Goal: Information Seeking & Learning: Compare options

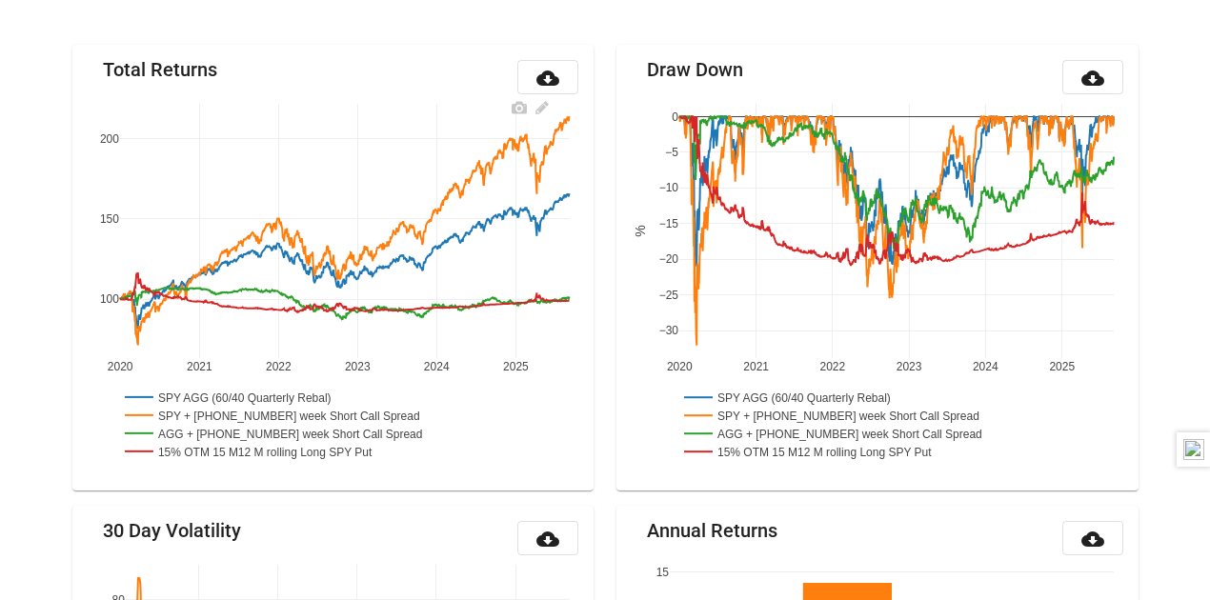
scroll to position [223, 0]
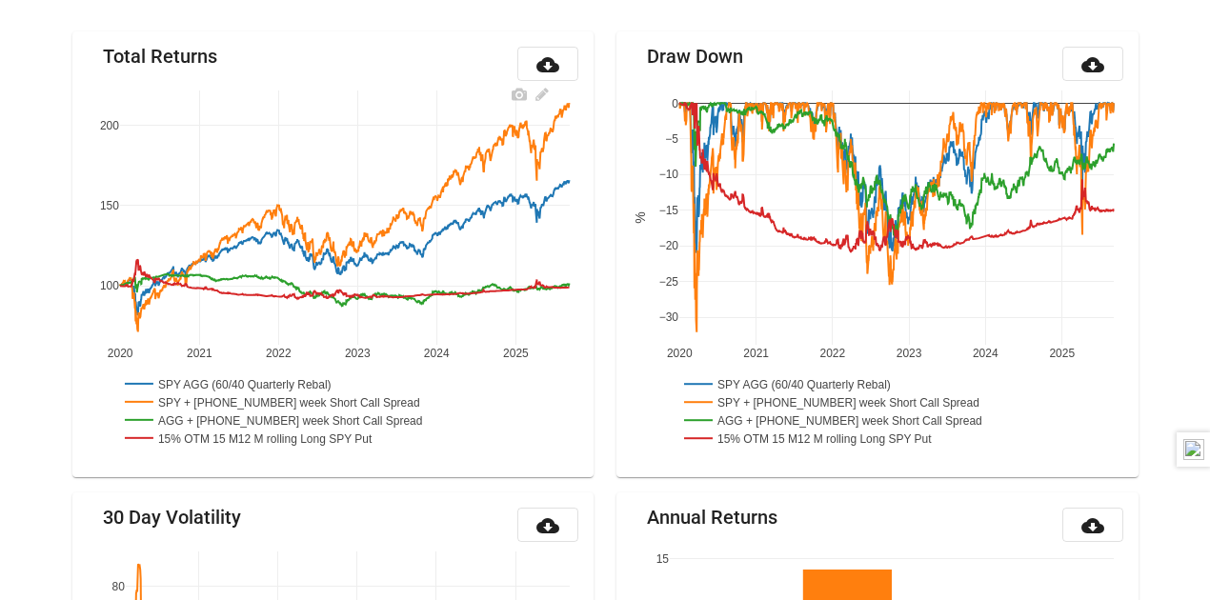
click at [213, 378] on rect at bounding box center [239, 383] width 238 height 18
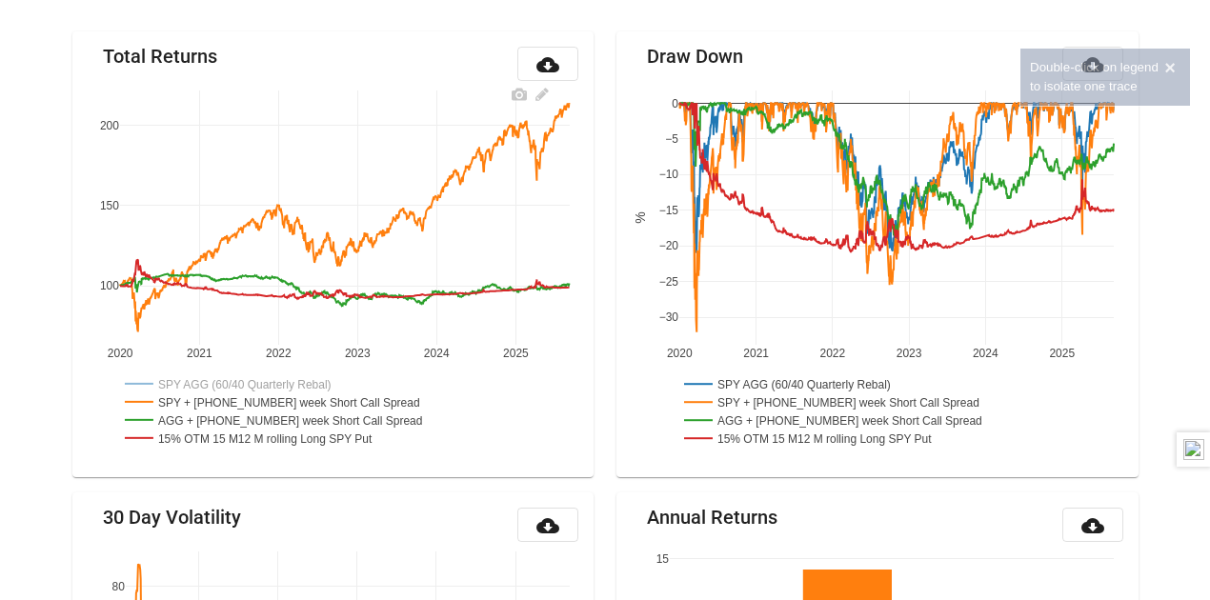
click at [210, 399] on rect at bounding box center [261, 401] width 283 height 18
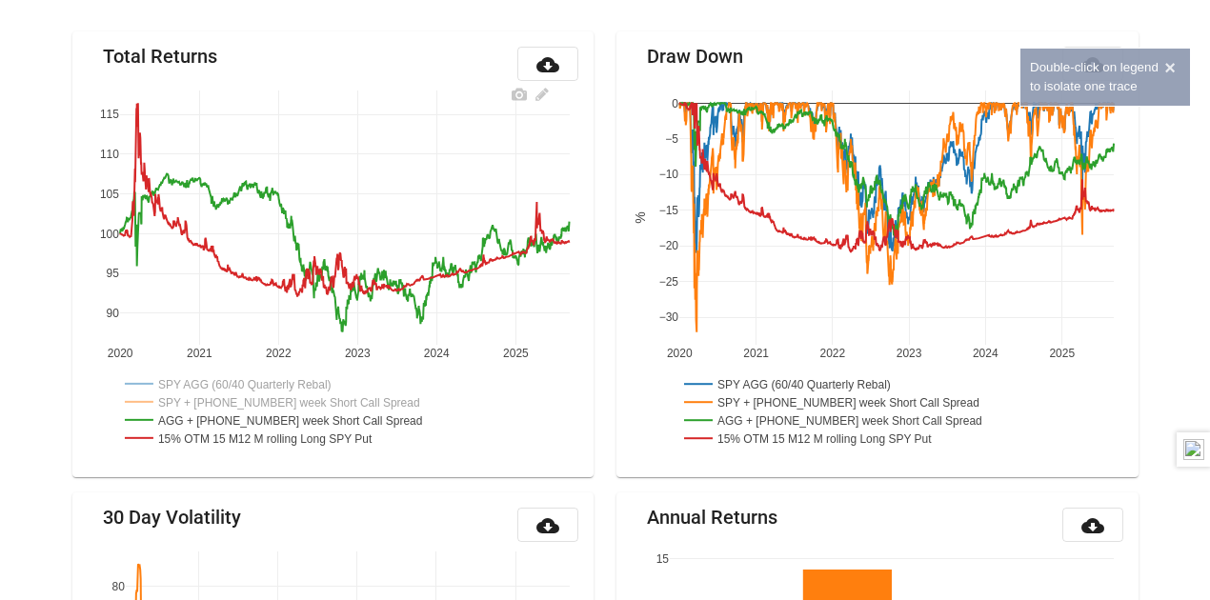
click at [210, 412] on rect at bounding box center [263, 420] width 287 height 18
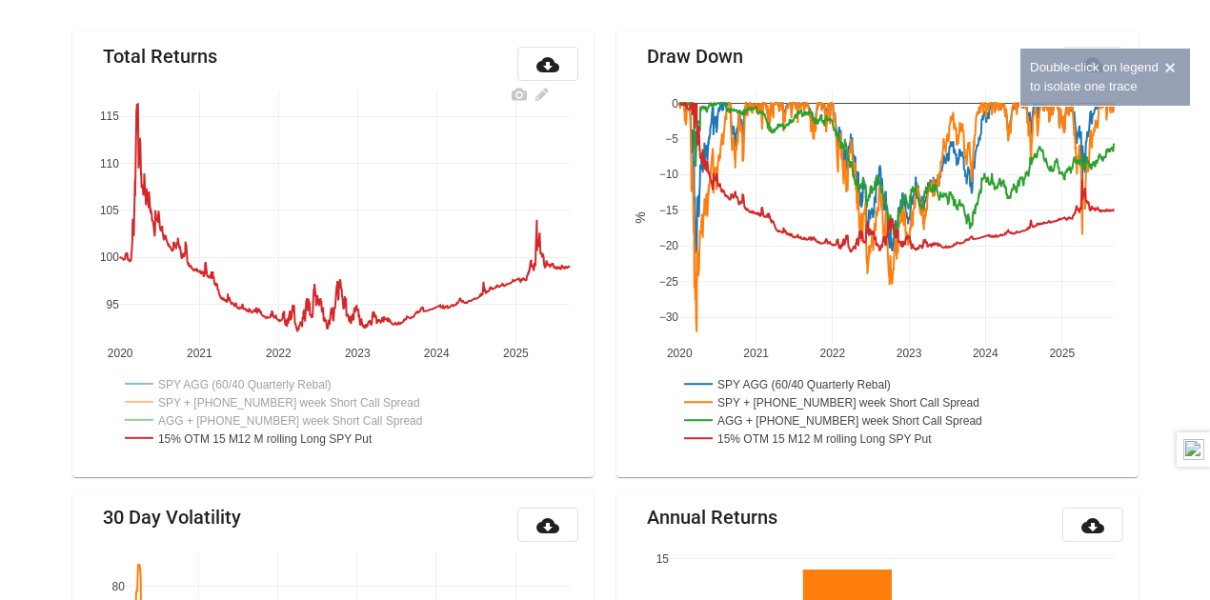
click at [210, 449] on rect at bounding box center [265, 411] width 290 height 82
click at [212, 441] on rect at bounding box center [260, 438] width 281 height 18
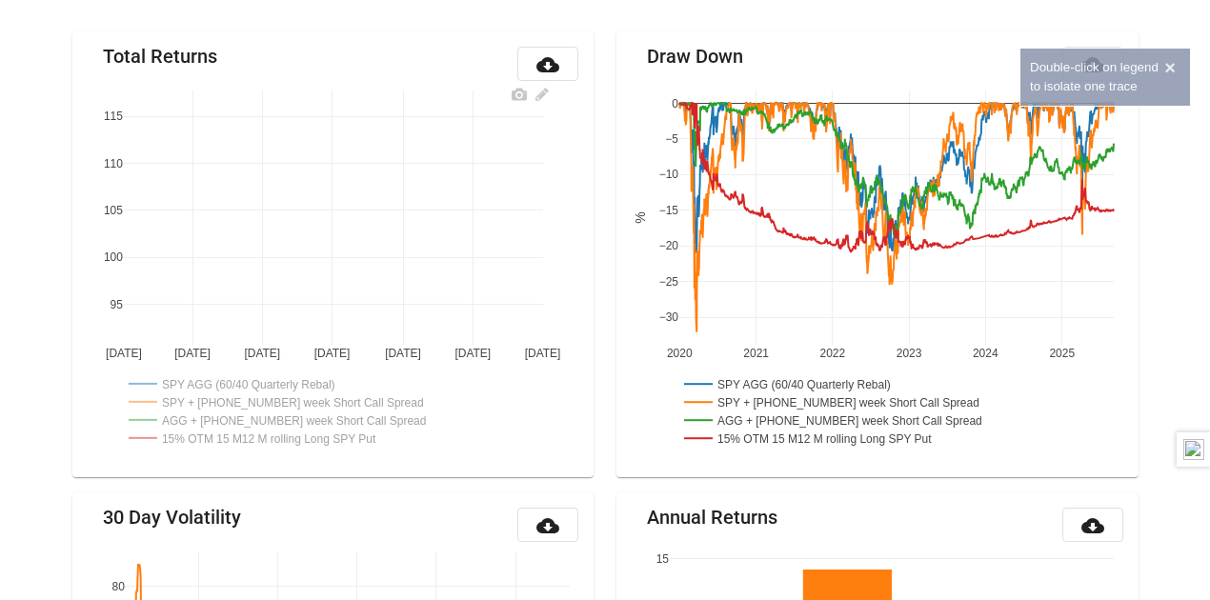
click at [212, 383] on rect at bounding box center [243, 383] width 238 height 18
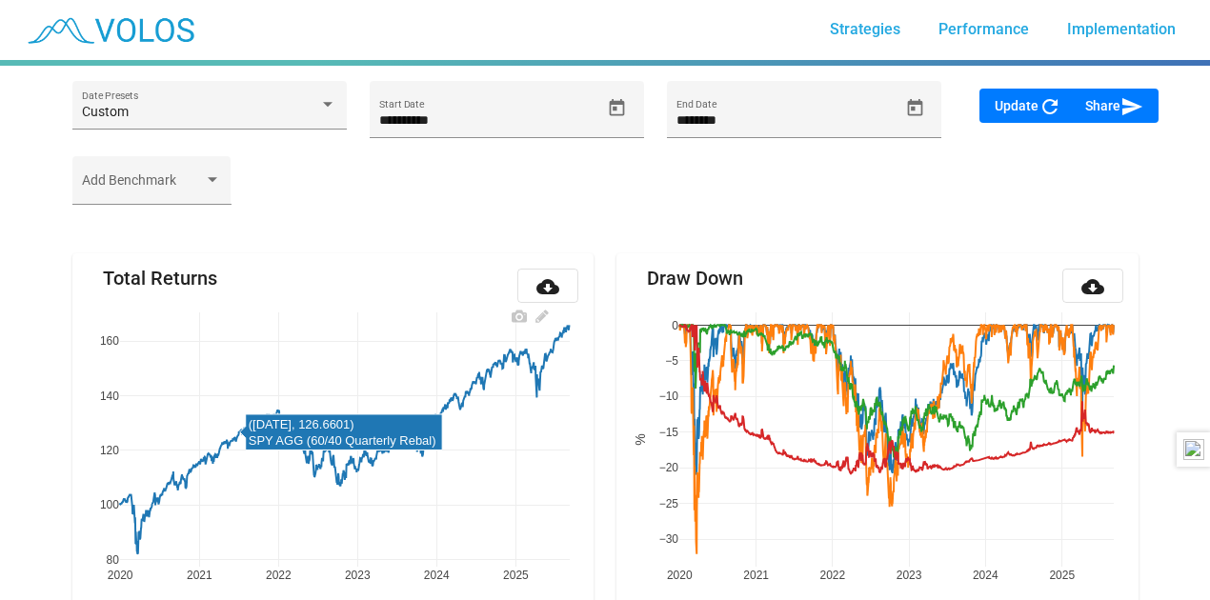
scroll to position [0, 0]
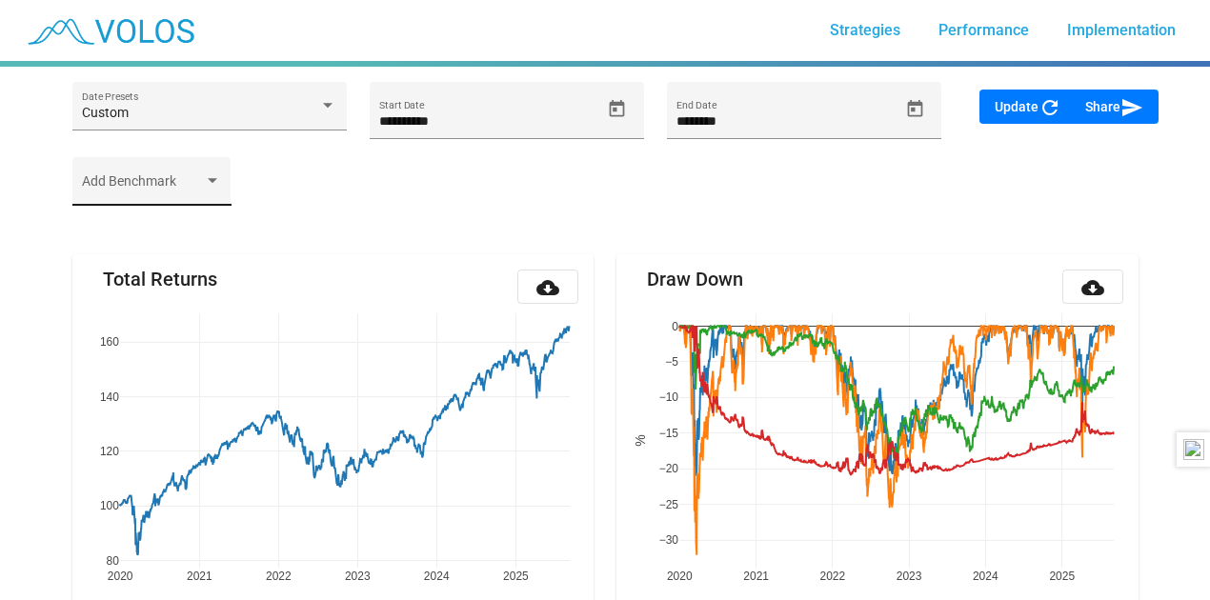
click at [172, 168] on div "Add Benchmark" at bounding box center [151, 186] width 139 height 39
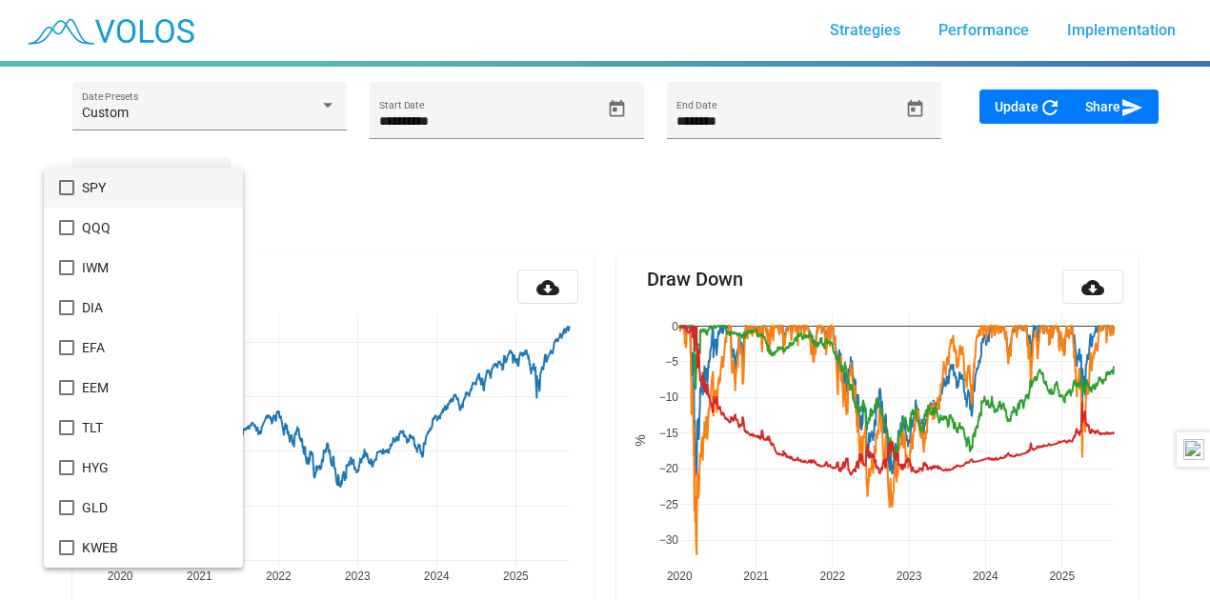
click at [98, 183] on span "SPY" at bounding box center [155, 188] width 146 height 40
click at [324, 257] on div at bounding box center [605, 300] width 1210 height 600
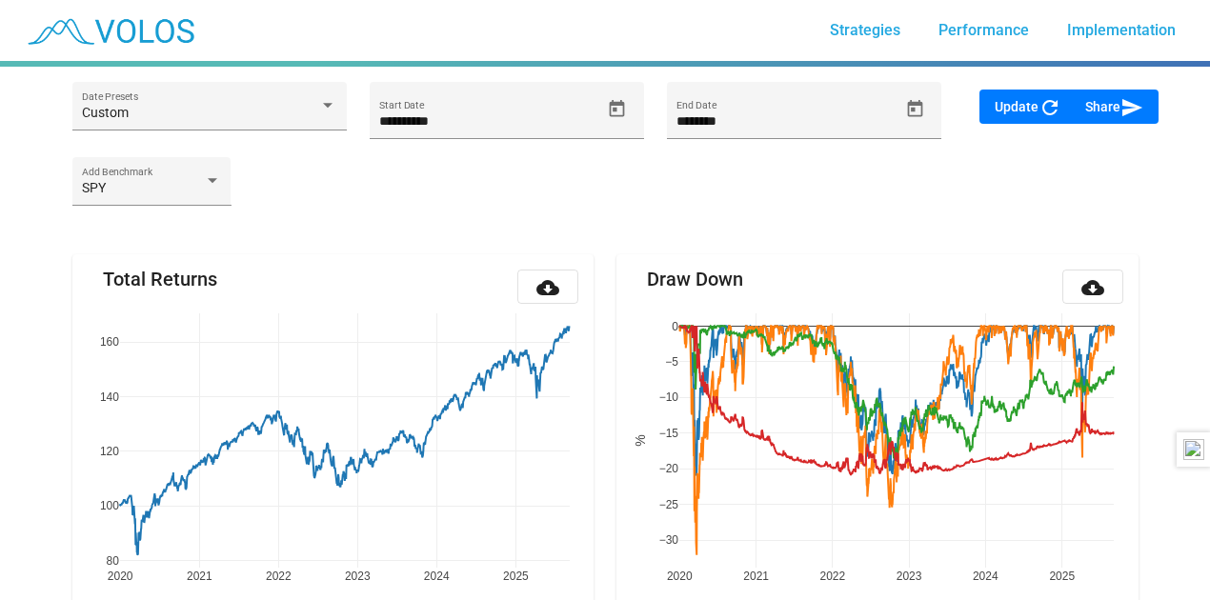
click at [1032, 107] on span "Update refresh" at bounding box center [1028, 106] width 67 height 15
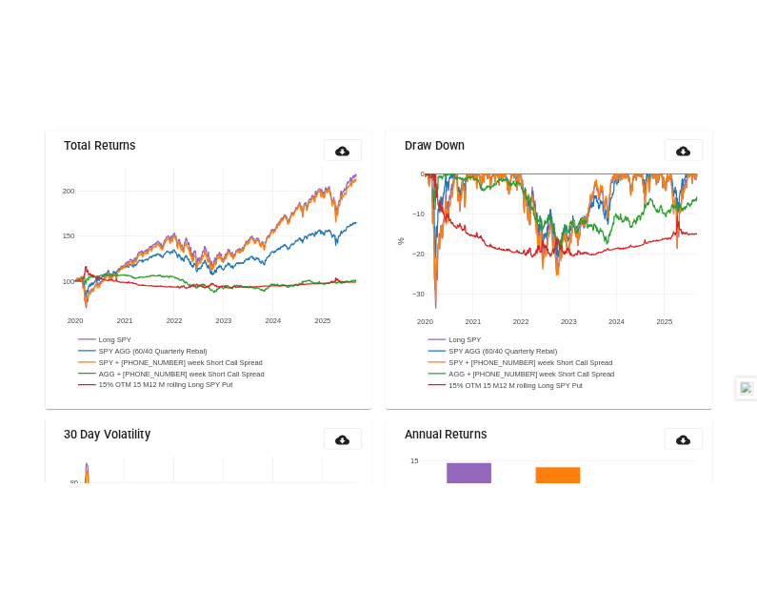
scroll to position [223, 0]
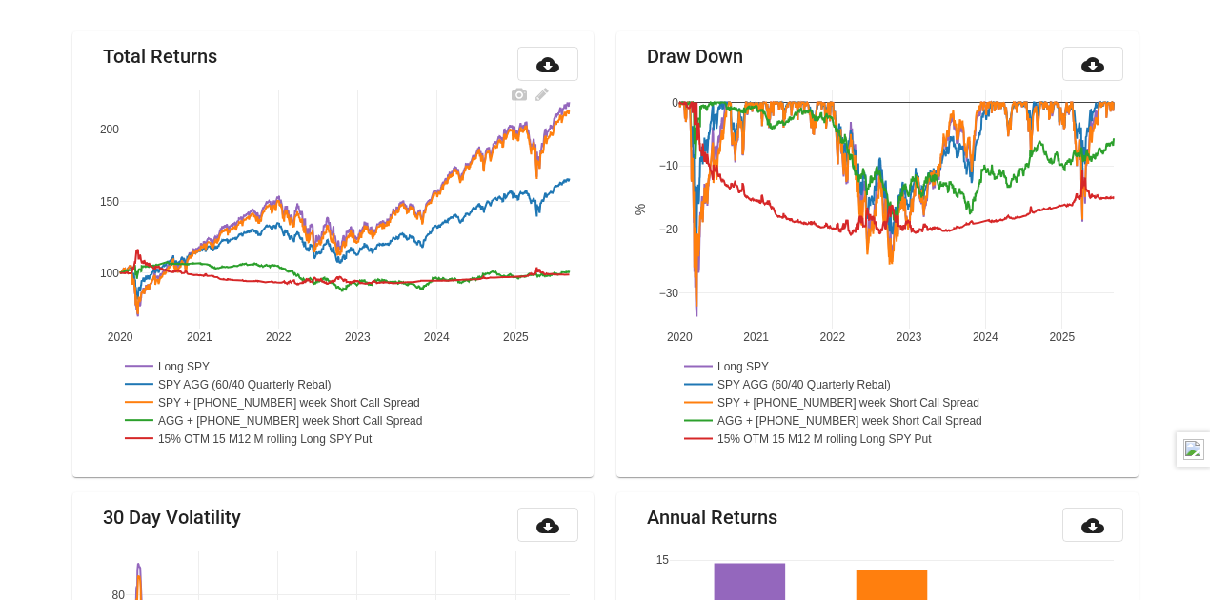
click at [190, 398] on rect at bounding box center [261, 402] width 283 height 18
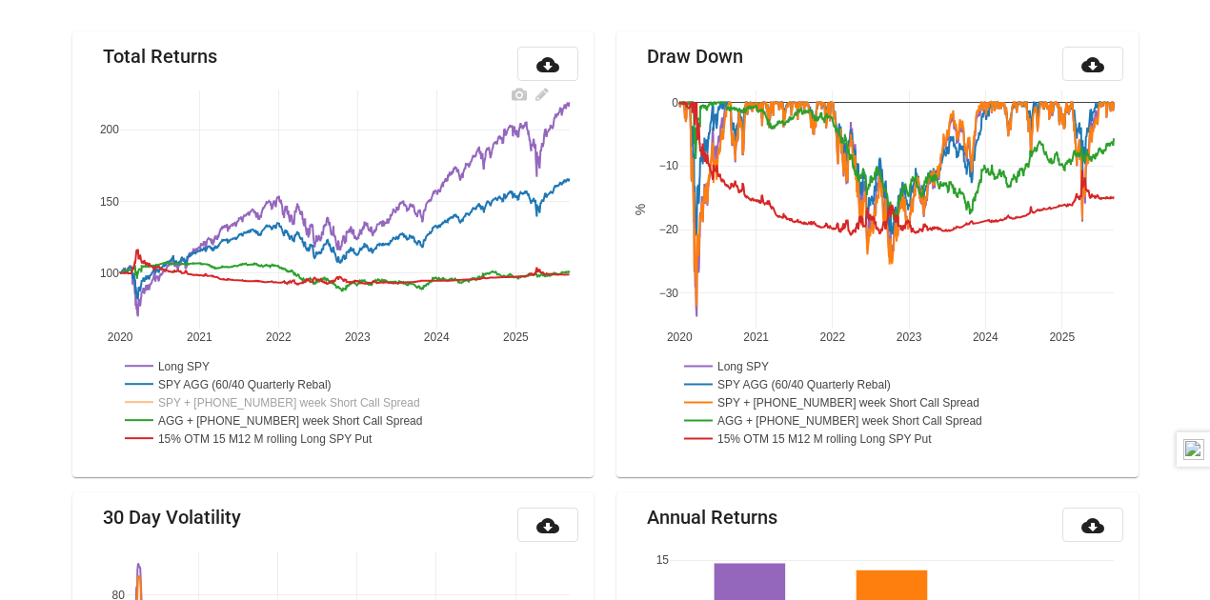
click at [190, 420] on rect at bounding box center [263, 421] width 287 height 18
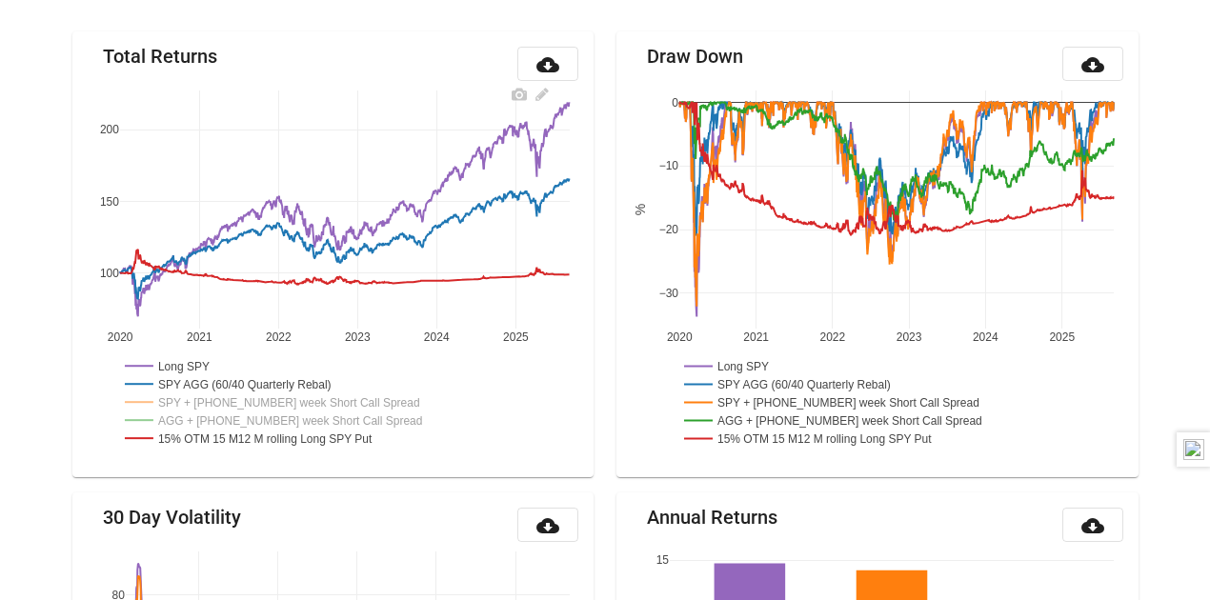
click at [190, 432] on rect at bounding box center [260, 439] width 281 height 18
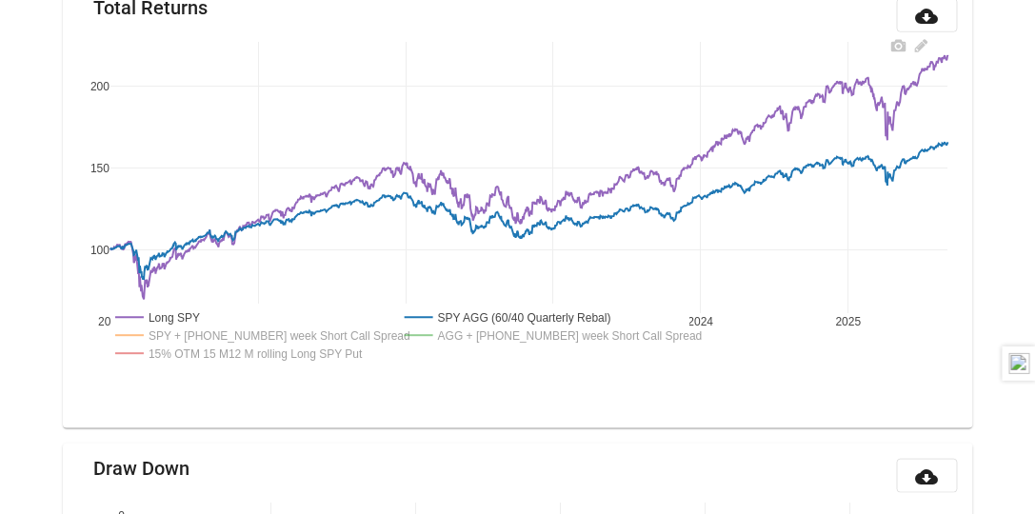
scroll to position [217, 0]
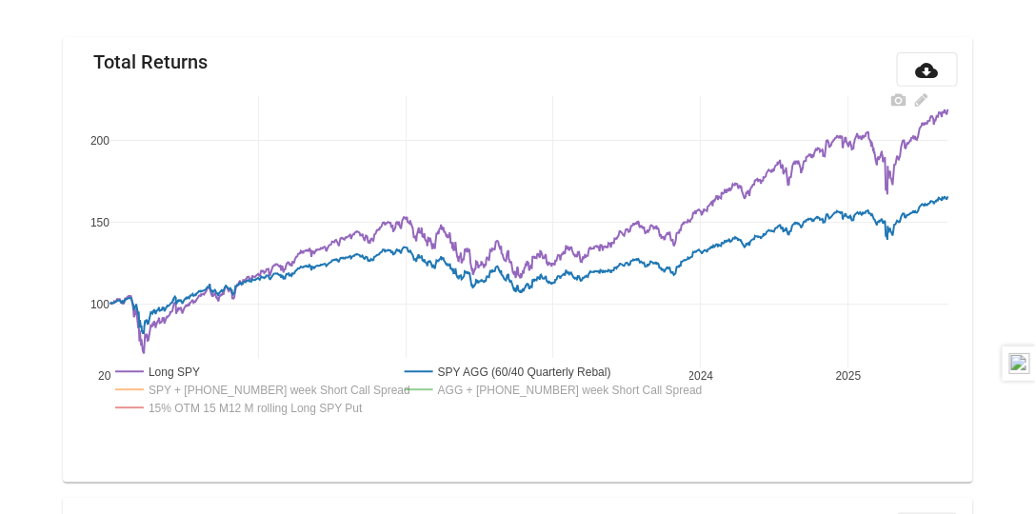
click at [332, 387] on rect at bounding box center [252, 390] width 283 height 18
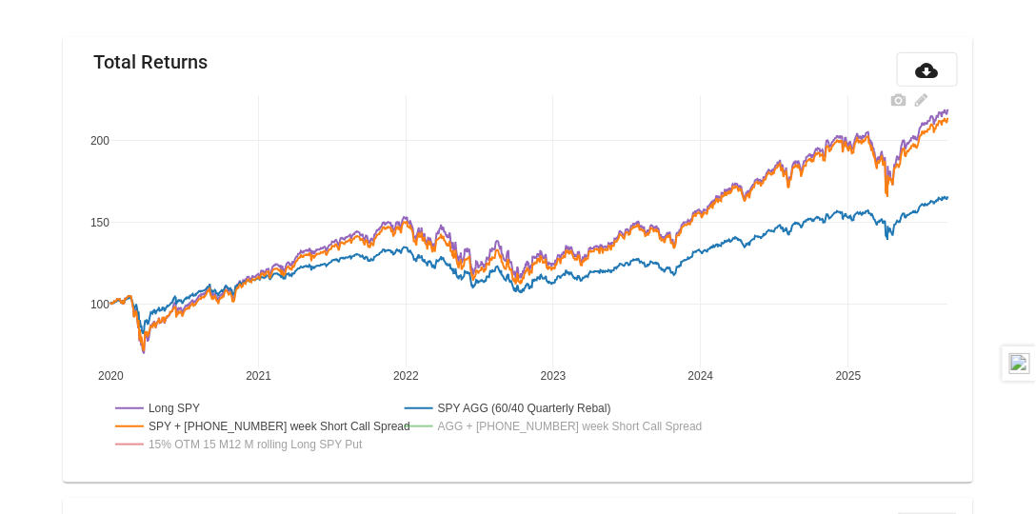
click at [332, 387] on div "2020 2021 2022 2023 2024 2025 100 150 200 Long SPY SPY AGG (60/40 Quarterly Reb…" at bounding box center [518, 277] width 880 height 381
click at [330, 422] on rect at bounding box center [252, 426] width 283 height 18
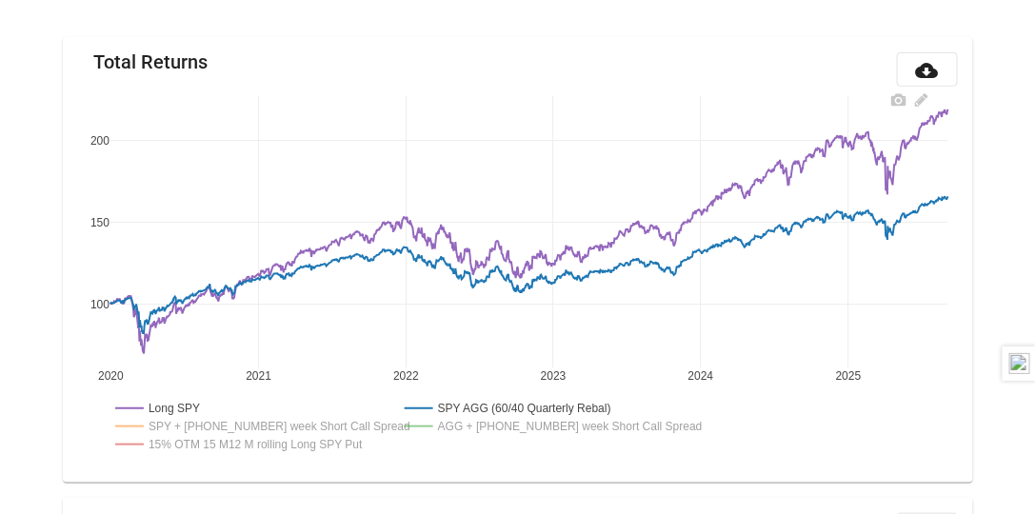
click at [179, 402] on rect at bounding box center [160, 408] width 98 height 18
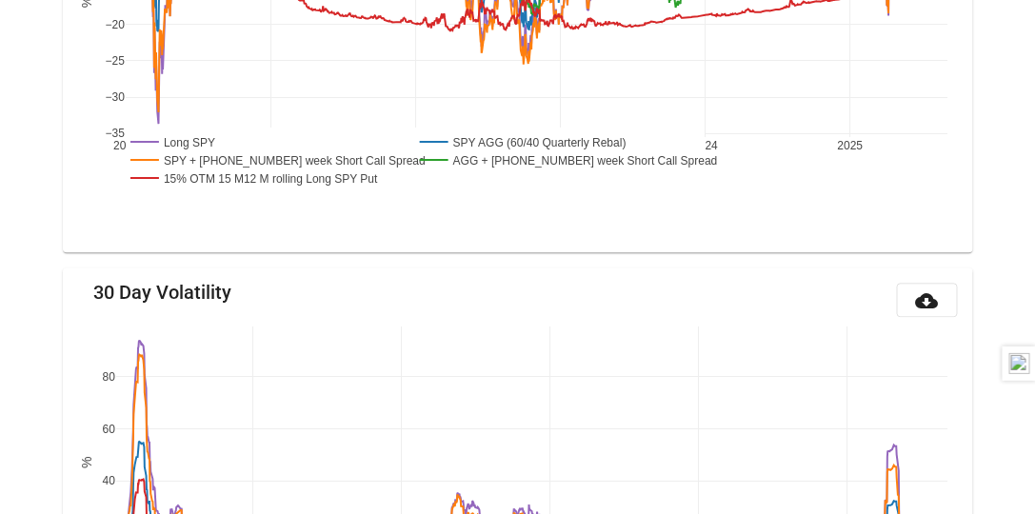
scroll to position [925, 0]
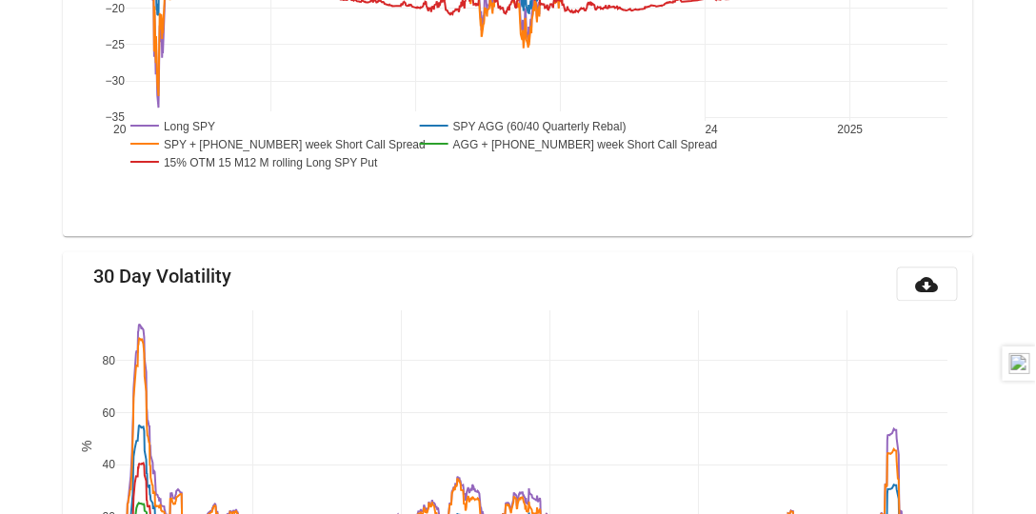
click at [188, 138] on rect at bounding box center [267, 143] width 283 height 18
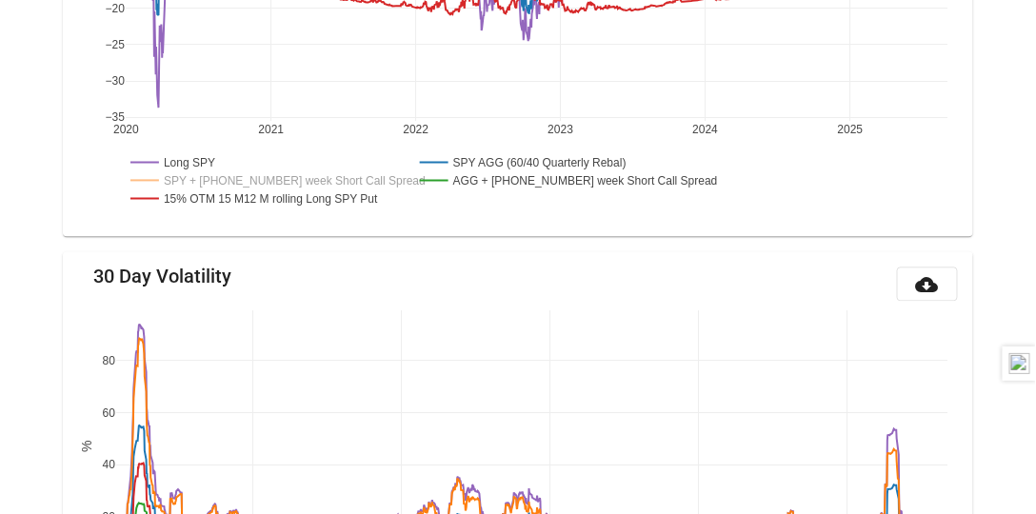
click at [199, 191] on rect at bounding box center [266, 198] width 281 height 18
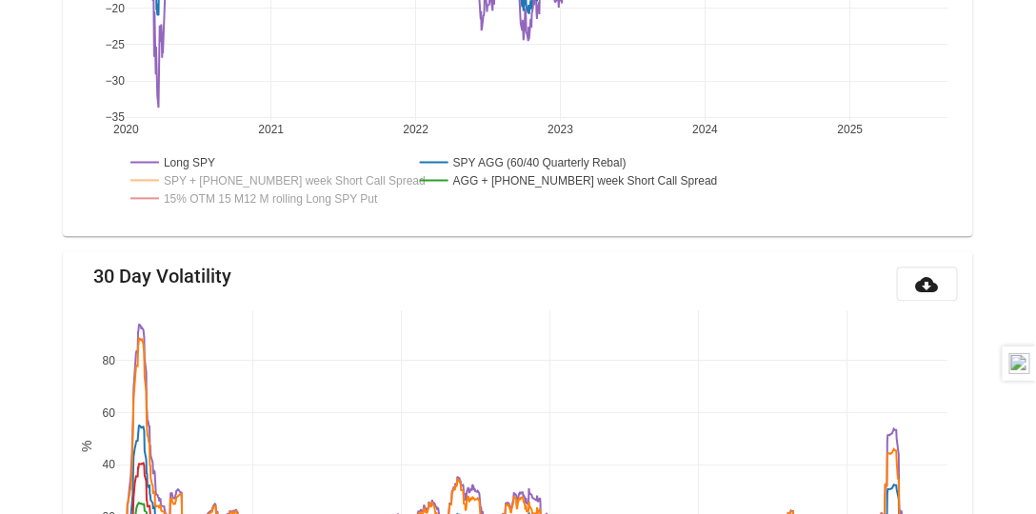
click at [584, 175] on rect at bounding box center [558, 180] width 287 height 18
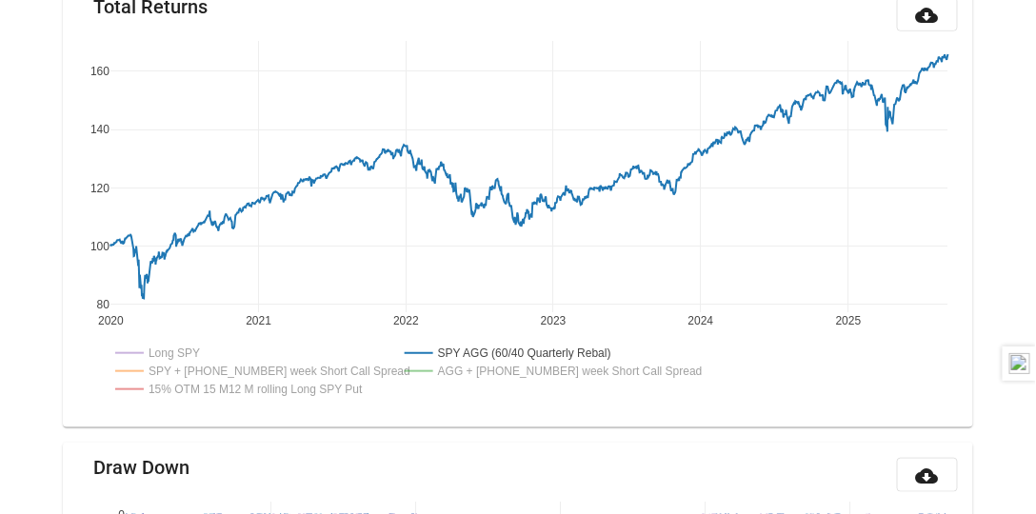
scroll to position [271, 0]
click at [211, 370] on rect at bounding box center [252, 372] width 283 height 18
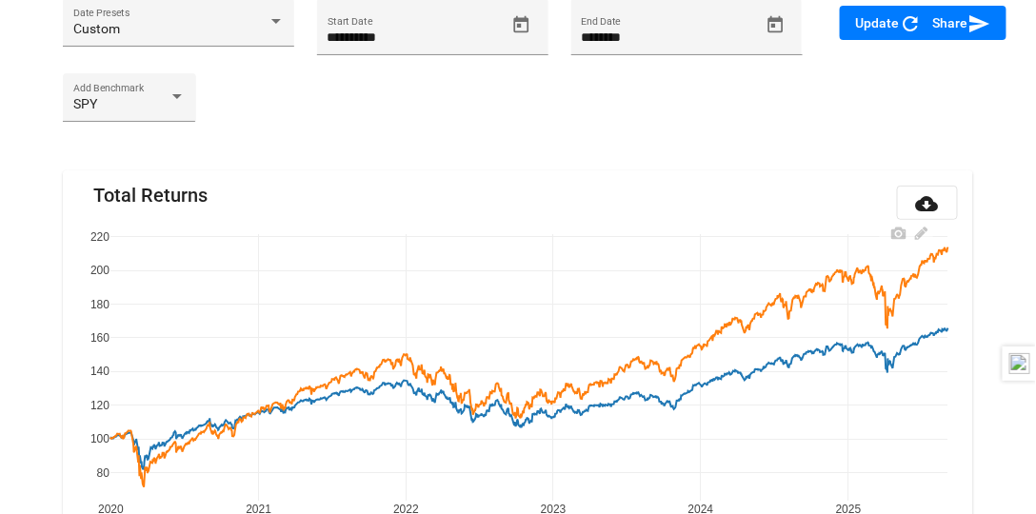
scroll to position [0, 0]
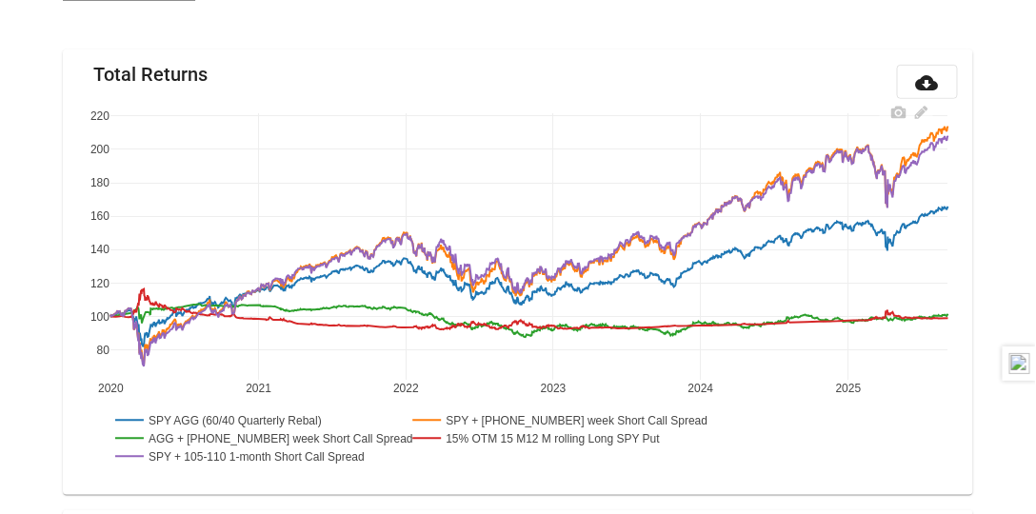
scroll to position [223, 0]
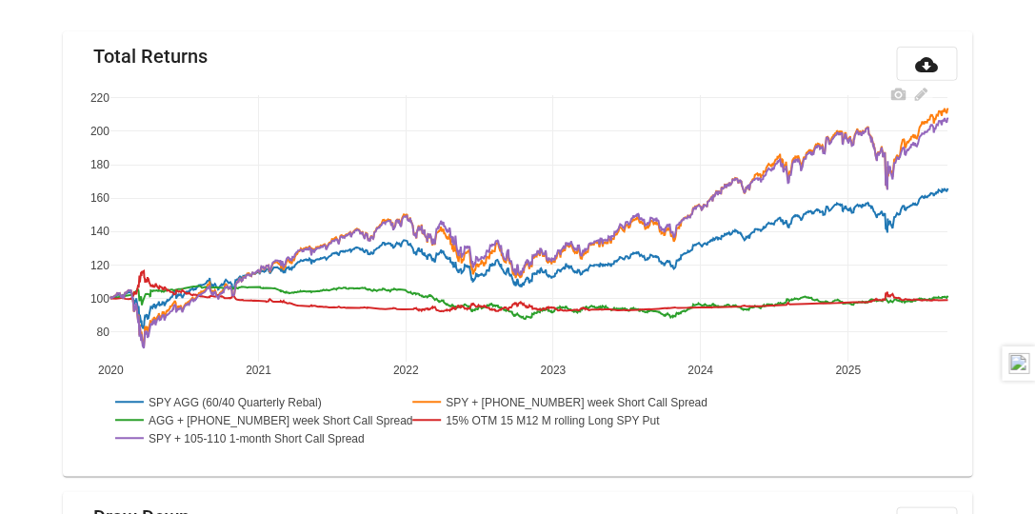
click at [248, 417] on rect at bounding box center [254, 421] width 287 height 18
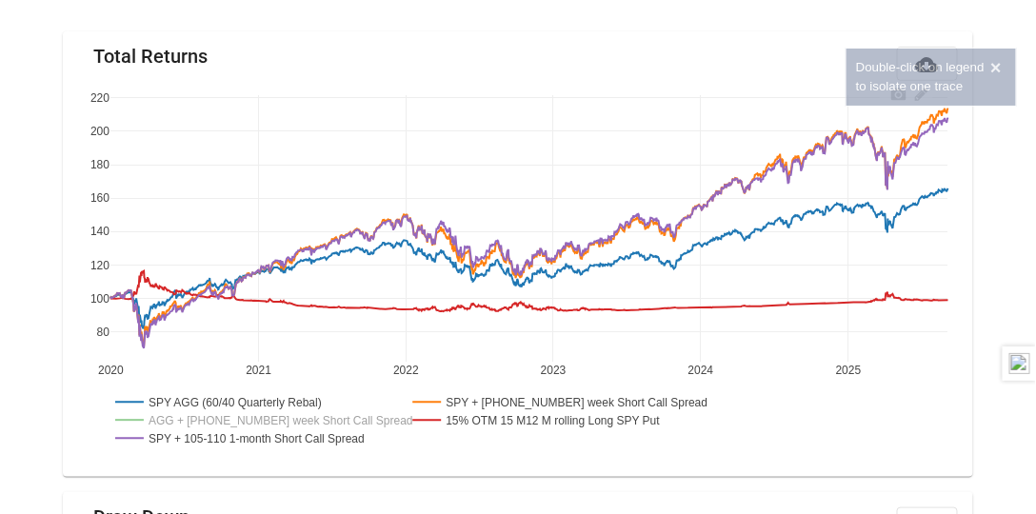
click at [247, 435] on rect at bounding box center [258, 439] width 295 height 18
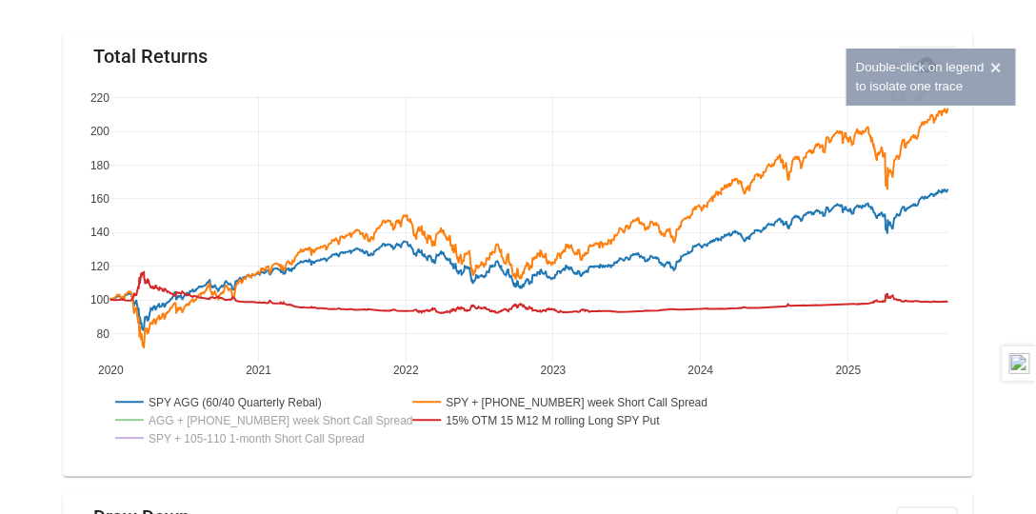
click at [534, 417] on rect at bounding box center [549, 421] width 281 height 18
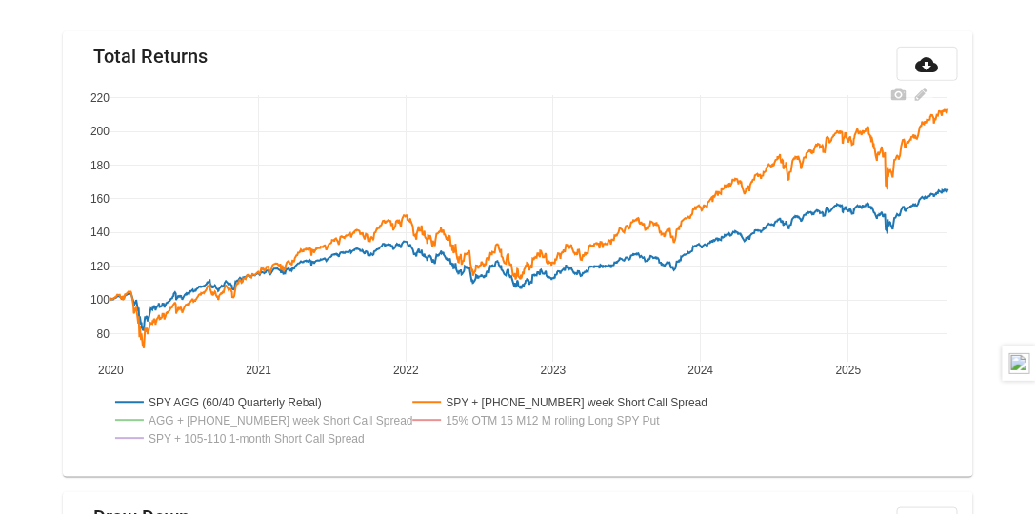
click at [544, 403] on rect at bounding box center [550, 402] width 283 height 18
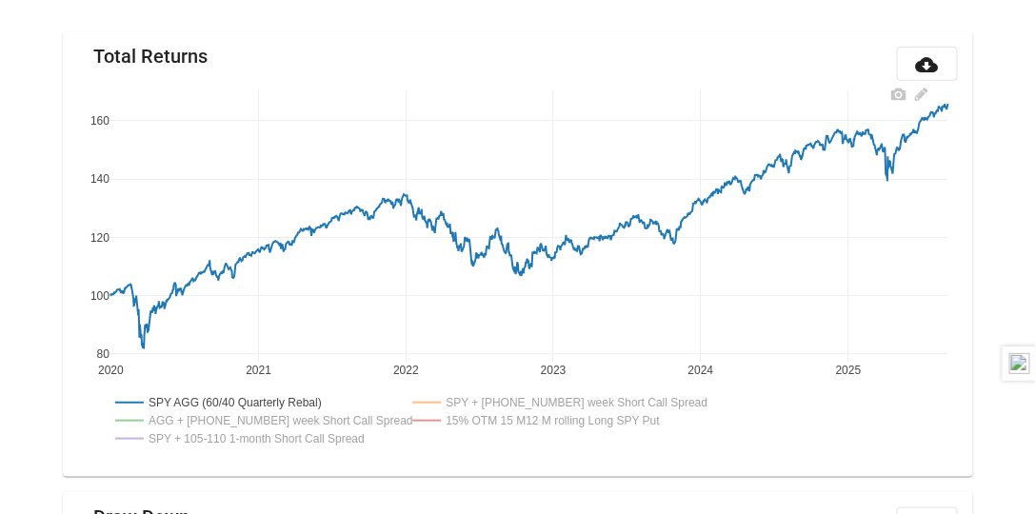
scroll to position [0, 0]
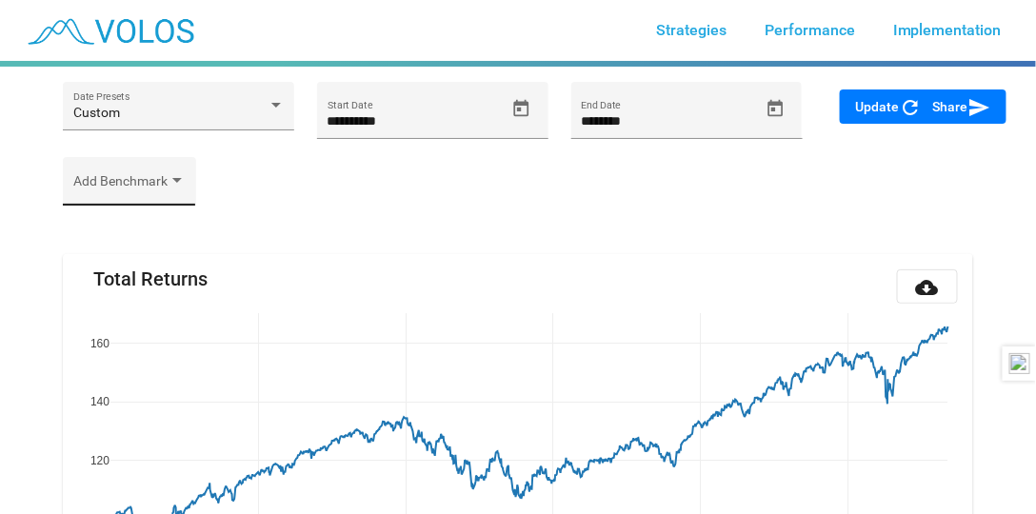
click at [133, 189] on span at bounding box center [120, 188] width 95 height 15
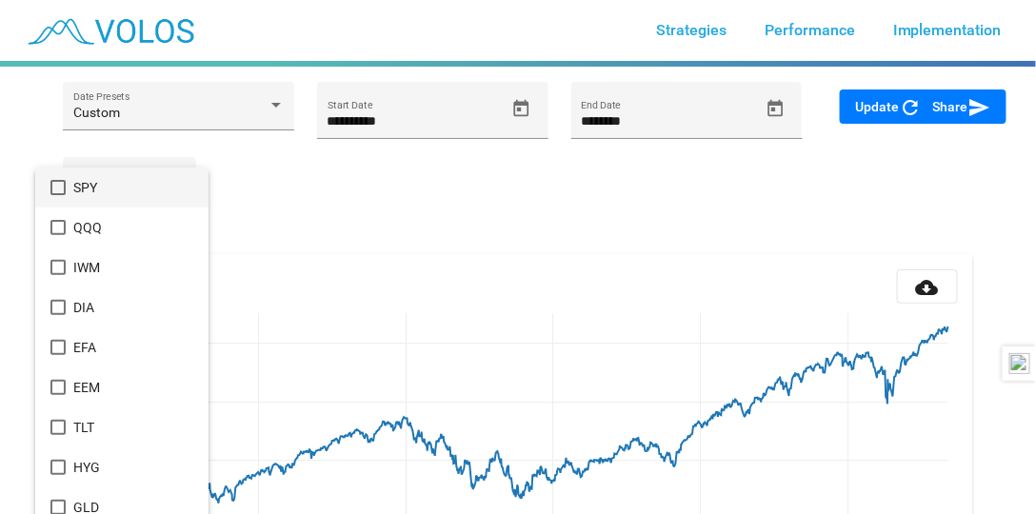
click at [84, 191] on span "SPY" at bounding box center [133, 188] width 120 height 40
click at [409, 196] on div at bounding box center [518, 257] width 1036 height 514
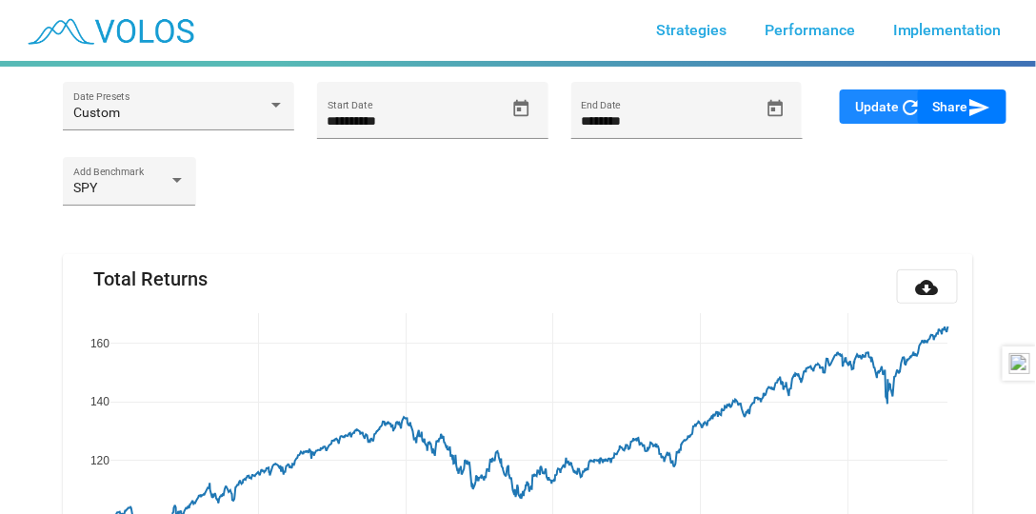
click at [854, 106] on button "Update refresh" at bounding box center [888, 107] width 97 height 34
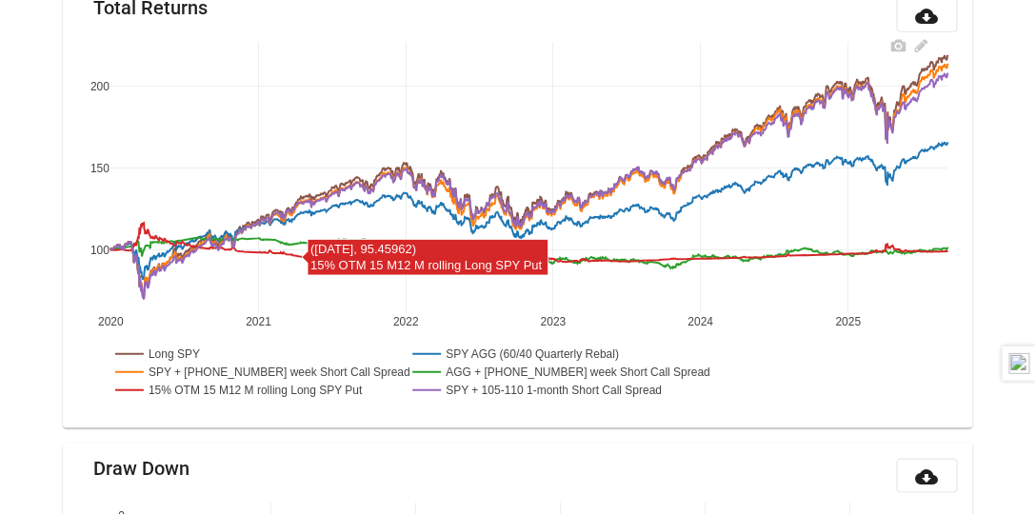
scroll to position [332, 0]
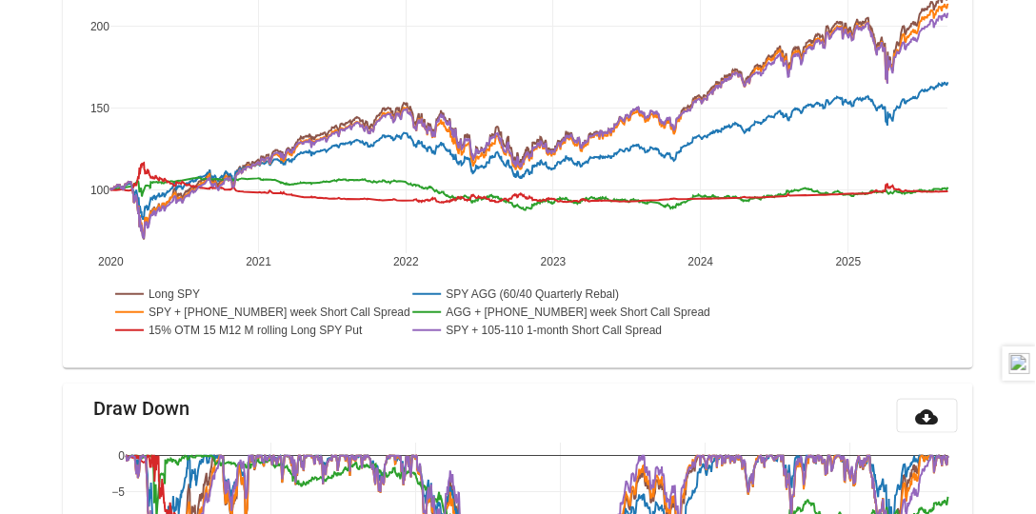
click at [189, 290] on rect at bounding box center [160, 294] width 98 height 18
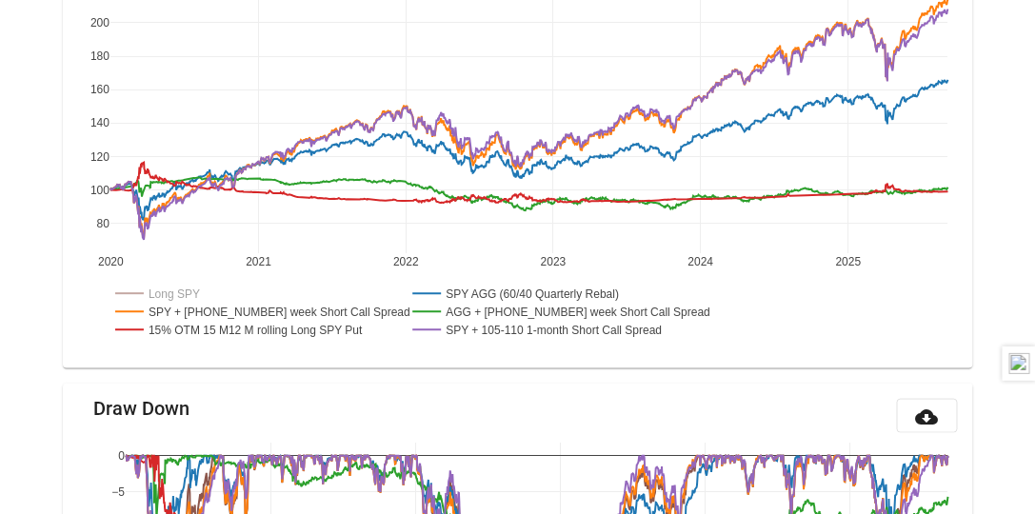
click at [188, 306] on rect at bounding box center [252, 312] width 283 height 18
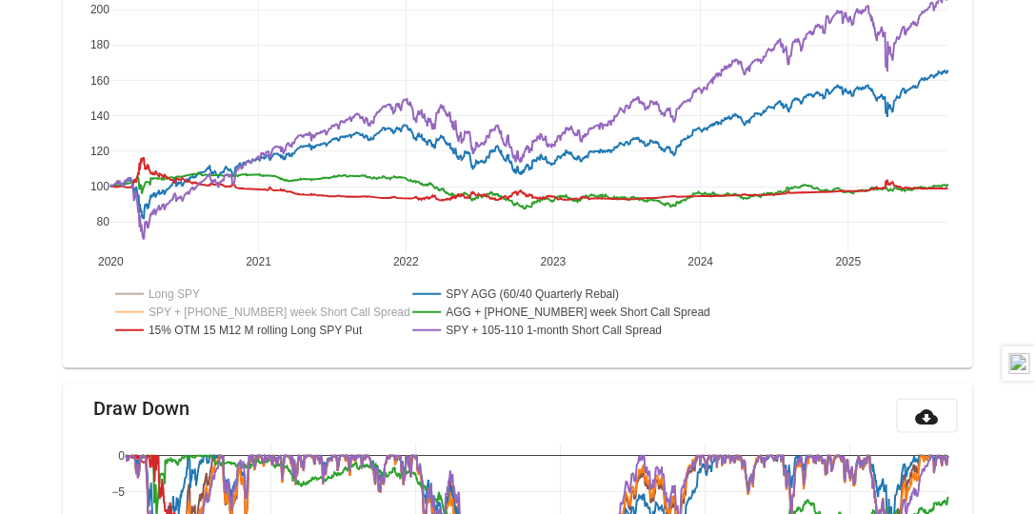
click at [189, 327] on rect at bounding box center [251, 330] width 281 height 18
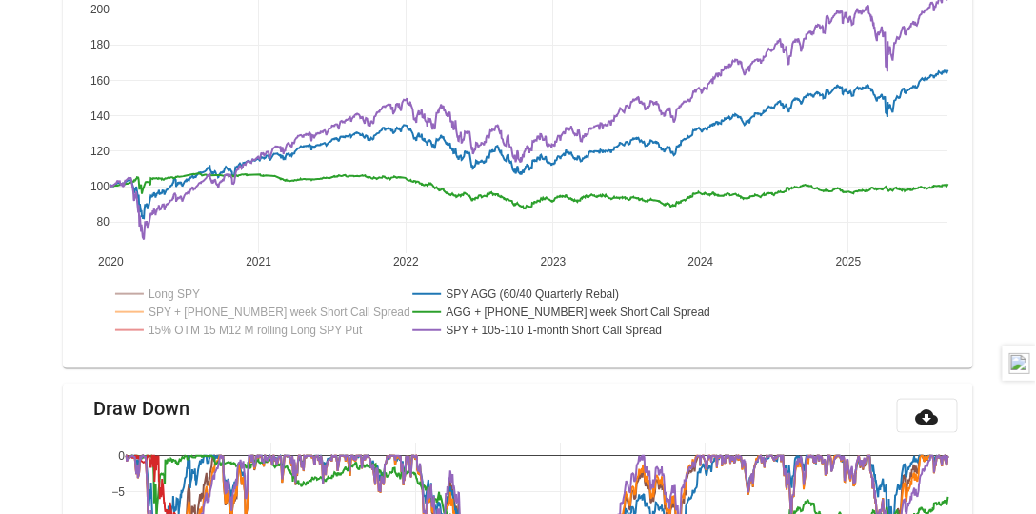
click at [467, 308] on rect at bounding box center [552, 312] width 287 height 18
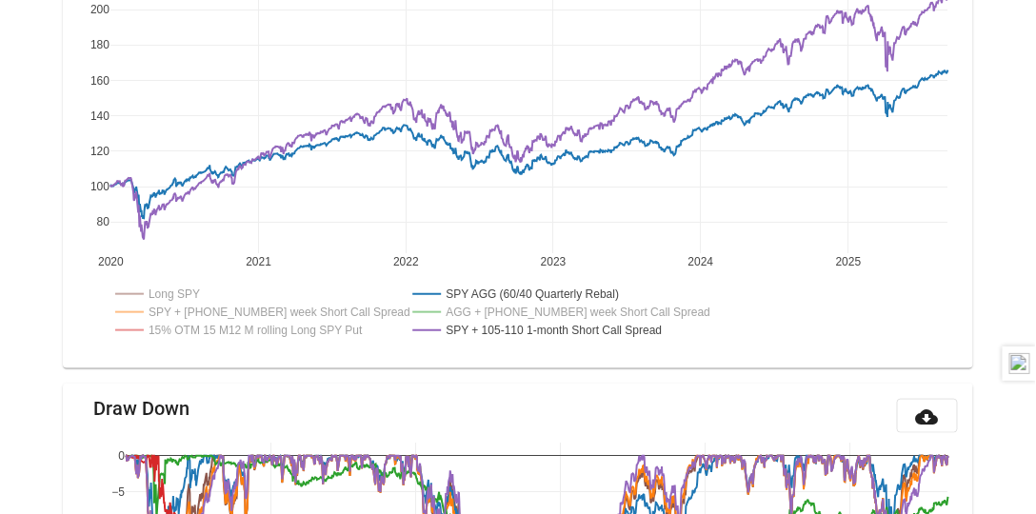
click at [466, 323] on rect at bounding box center [556, 330] width 295 height 18
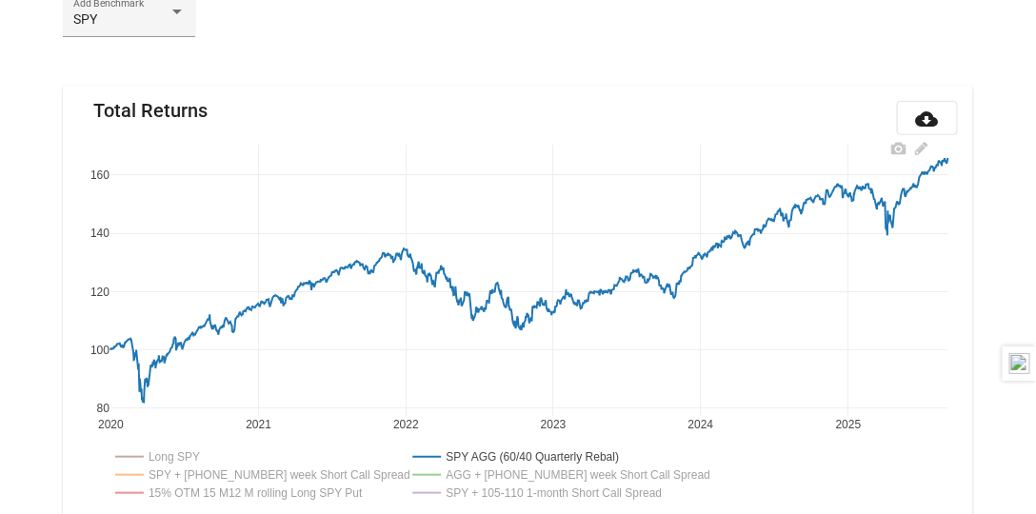
scroll to position [223, 0]
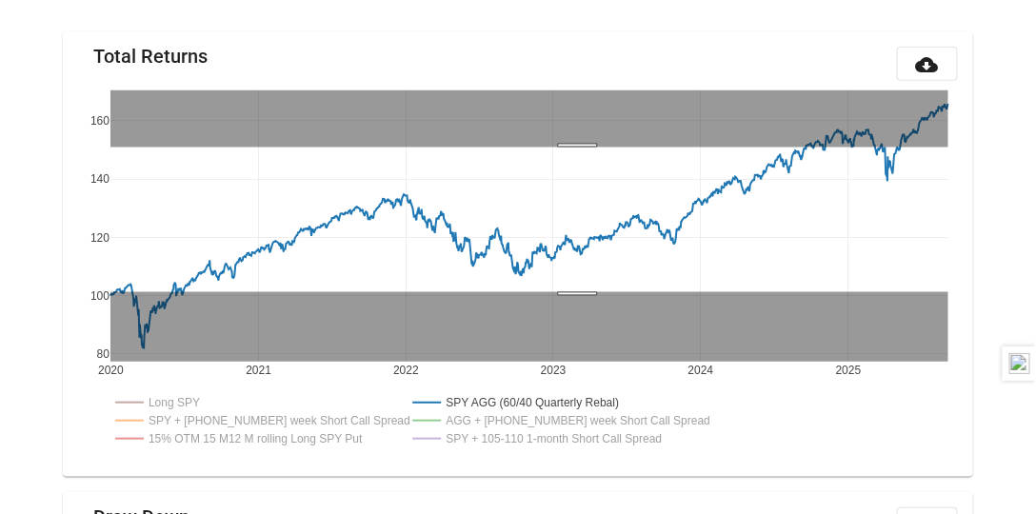
drag, startPoint x: 578, startPoint y: 146, endPoint x: 572, endPoint y: 291, distance: 144.9
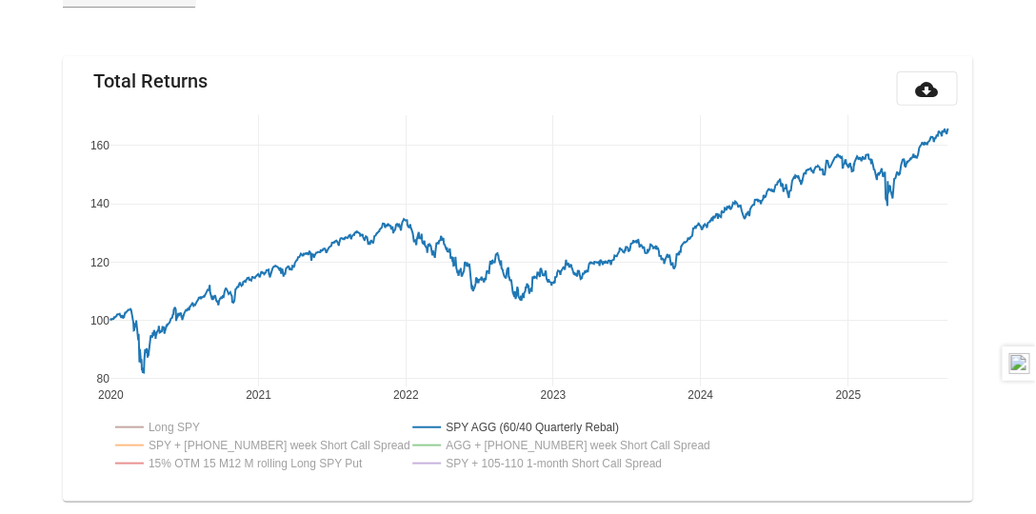
scroll to position [217, 0]
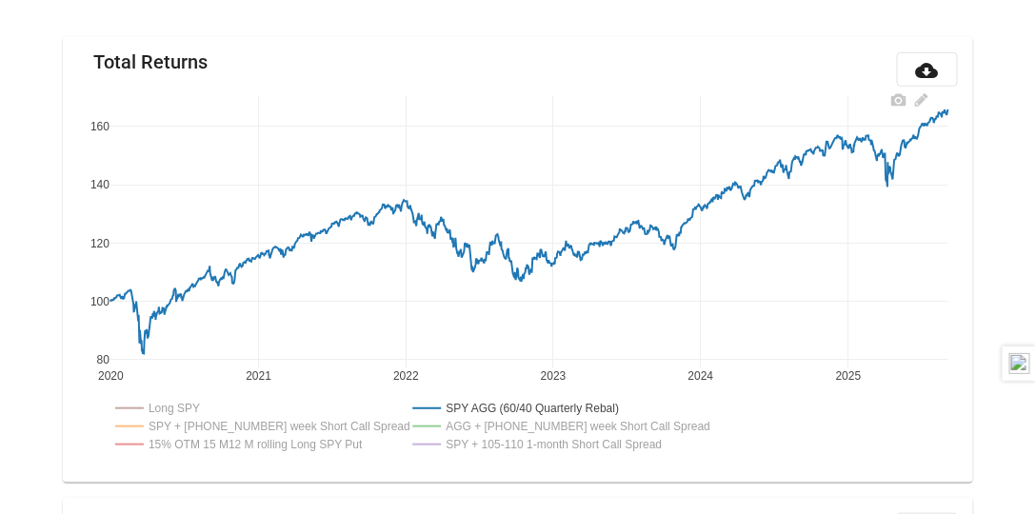
click at [442, 438] on rect at bounding box center [556, 444] width 295 height 18
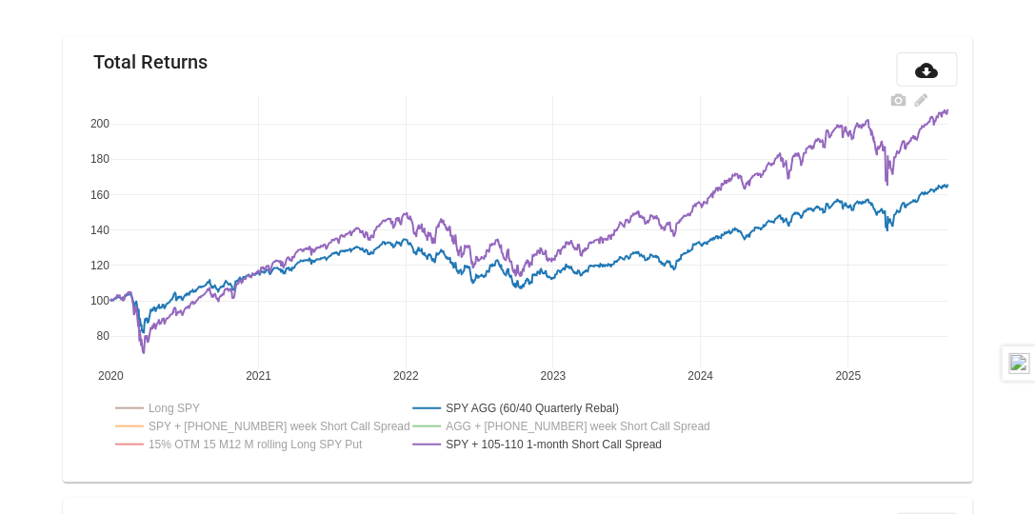
click at [484, 440] on rect at bounding box center [556, 444] width 295 height 18
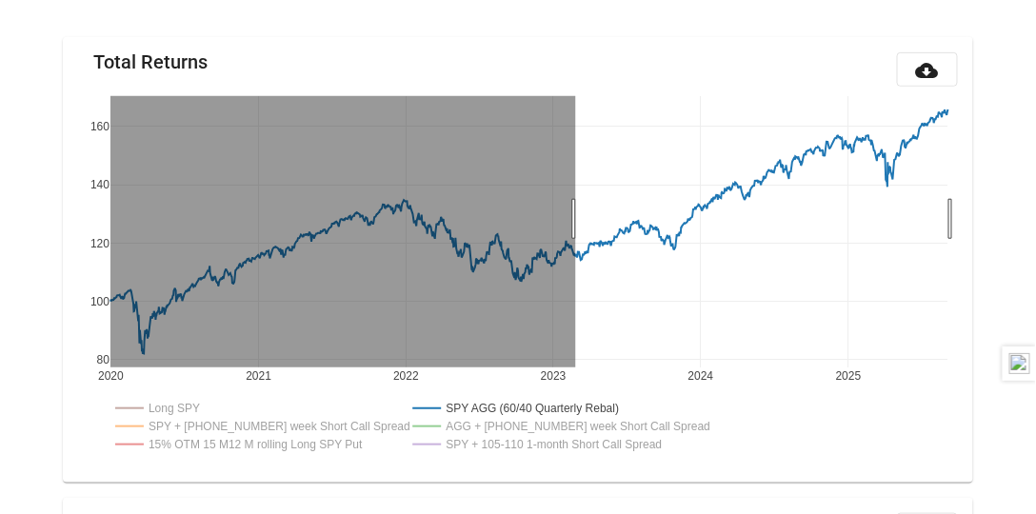
drag, startPoint x: 576, startPoint y: 217, endPoint x: 1013, endPoint y: 233, distance: 436.6
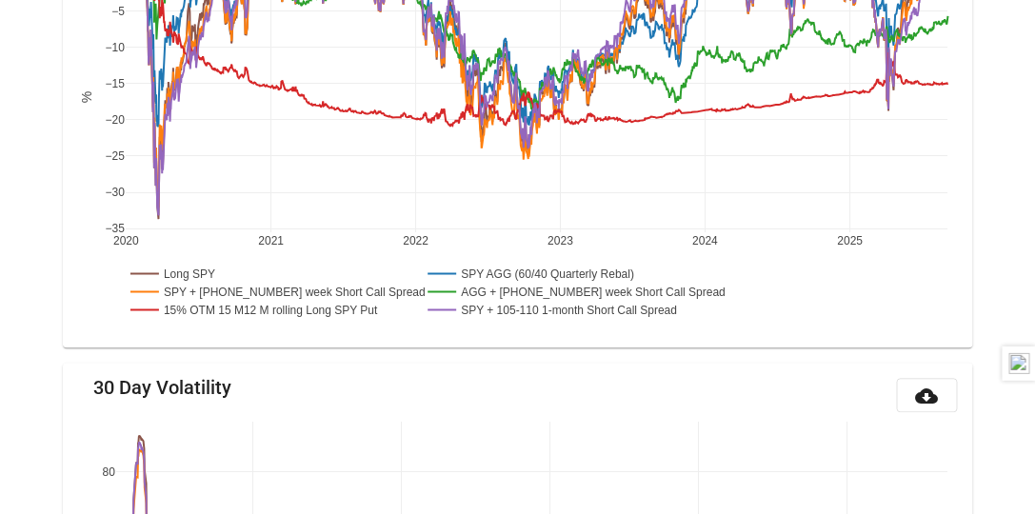
scroll to position [816, 0]
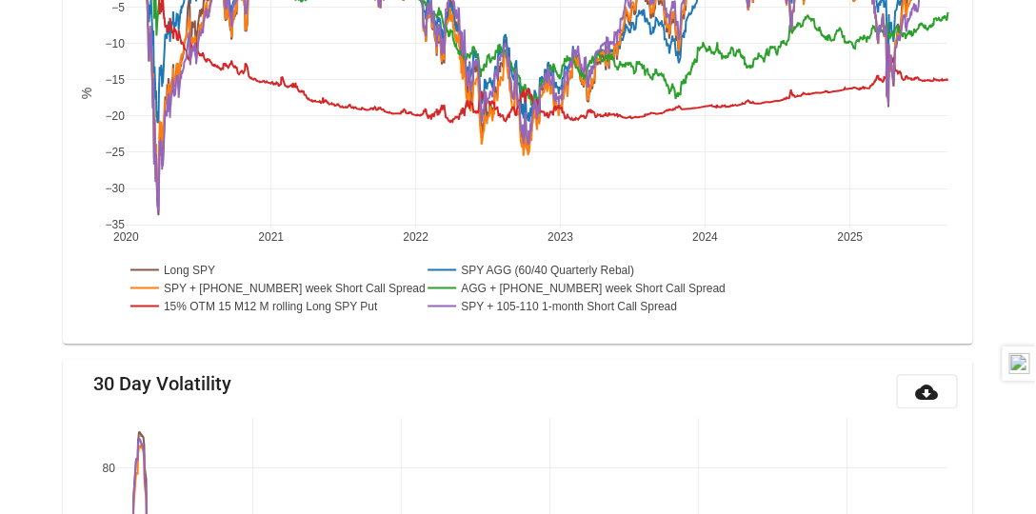
click at [202, 265] on rect at bounding box center [175, 270] width 98 height 18
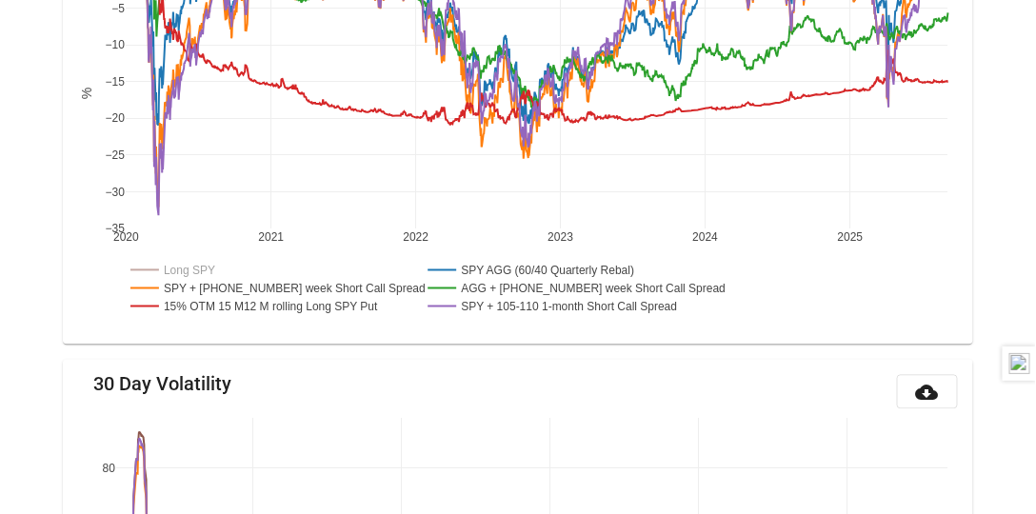
click at [200, 267] on rect at bounding box center [175, 270] width 98 height 18
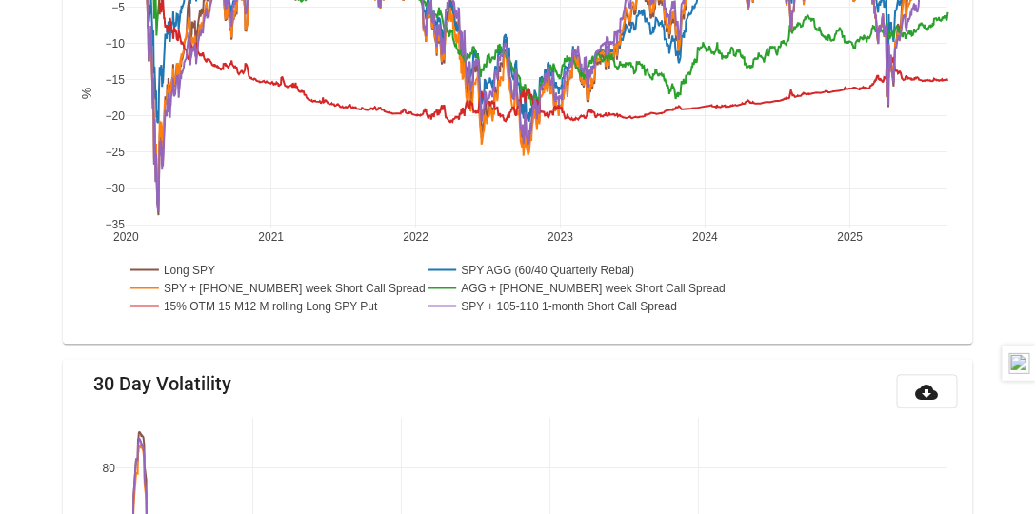
click at [329, 282] on rect at bounding box center [267, 288] width 283 height 18
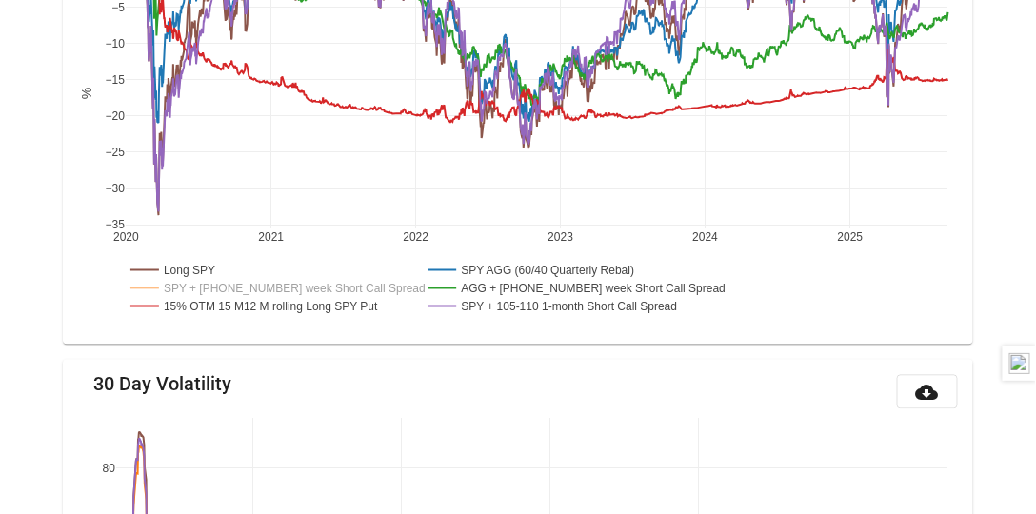
click at [324, 305] on rect at bounding box center [266, 306] width 281 height 18
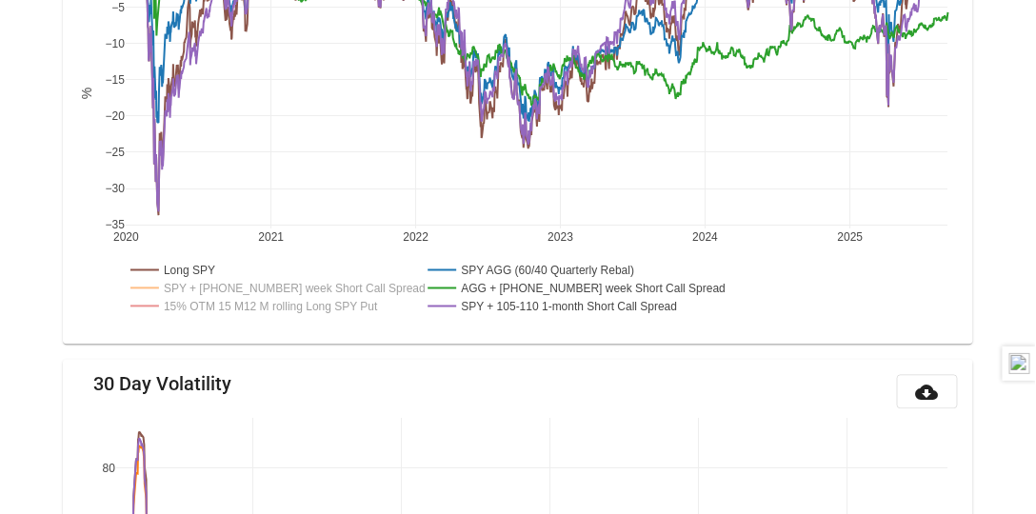
click at [501, 310] on rect at bounding box center [571, 306] width 295 height 18
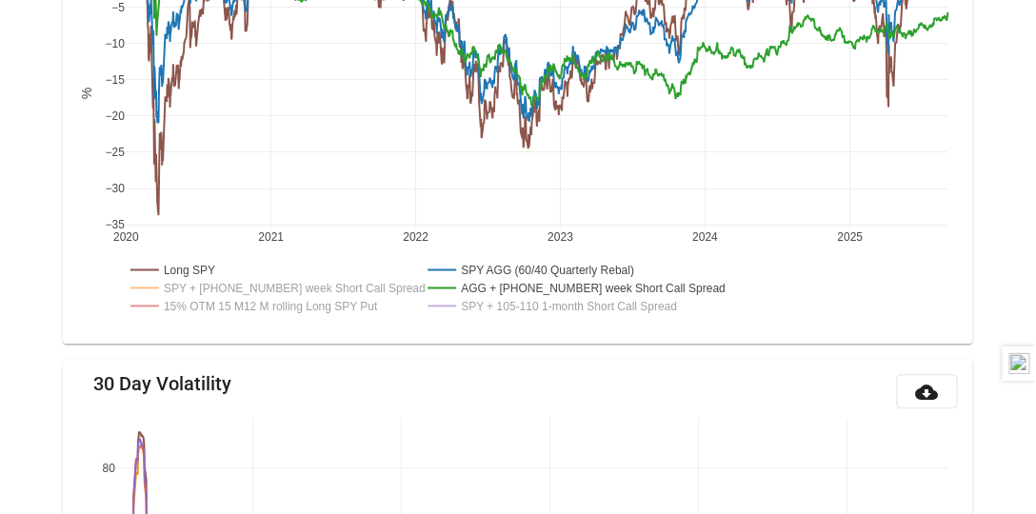
click at [508, 282] on rect at bounding box center [567, 288] width 287 height 18
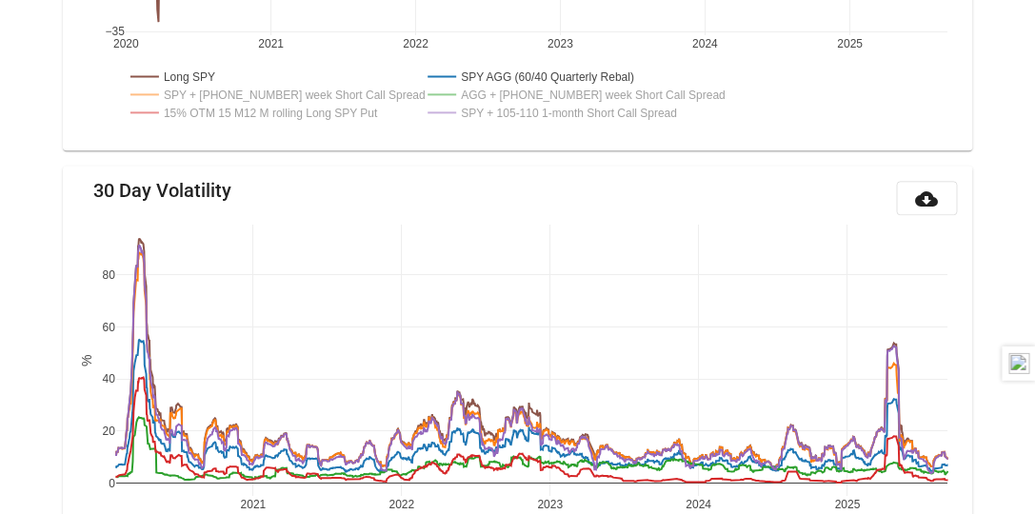
scroll to position [1252, 0]
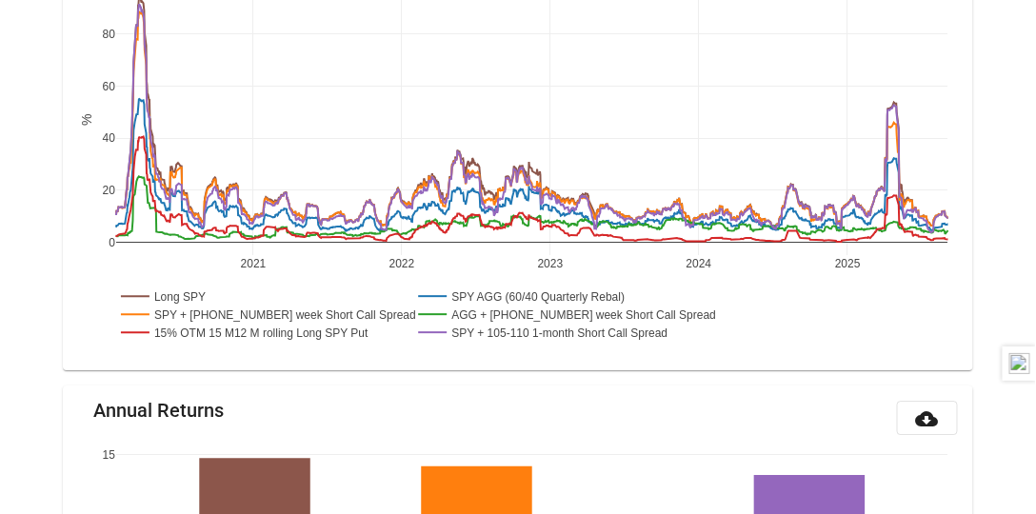
click at [164, 305] on rect at bounding box center [257, 314] width 283 height 18
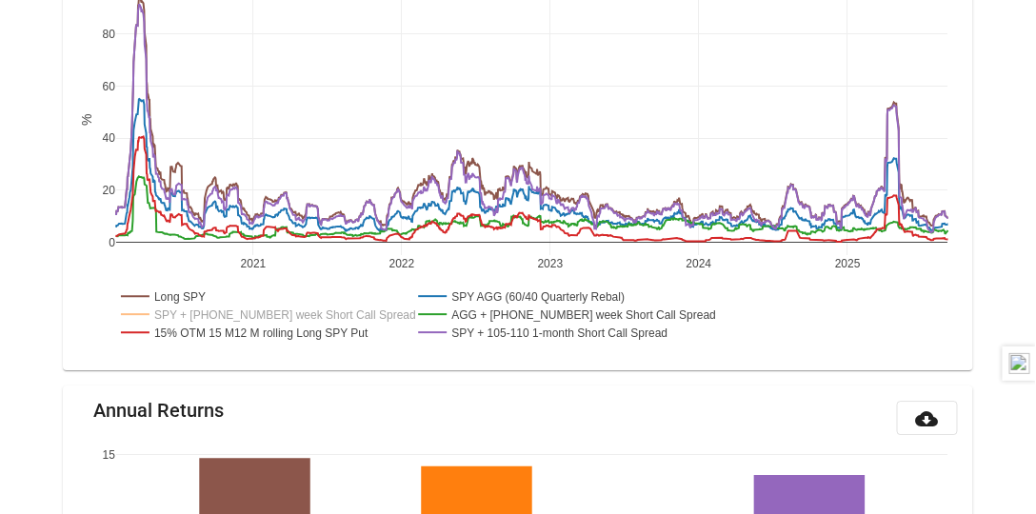
click at [166, 325] on rect at bounding box center [256, 332] width 281 height 18
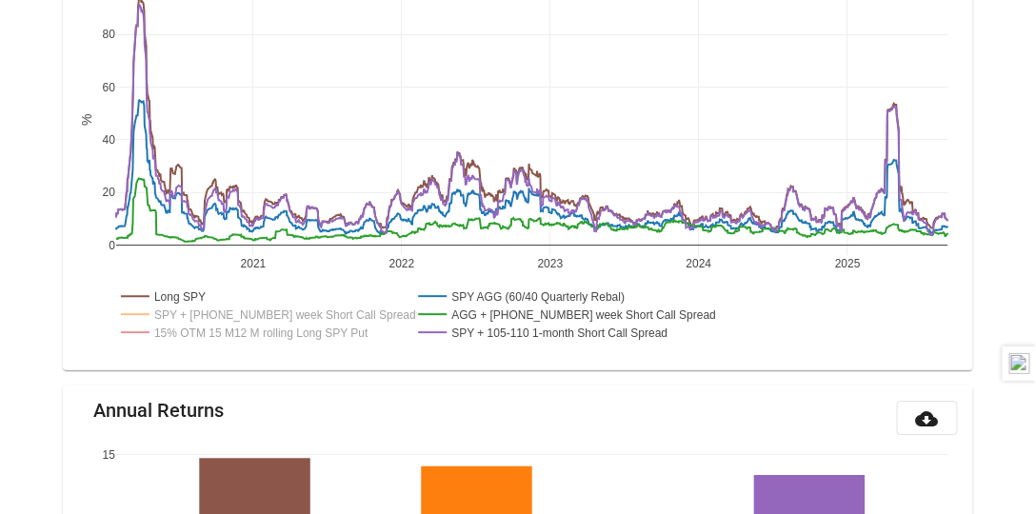
click at [471, 312] on rect at bounding box center [557, 314] width 287 height 18
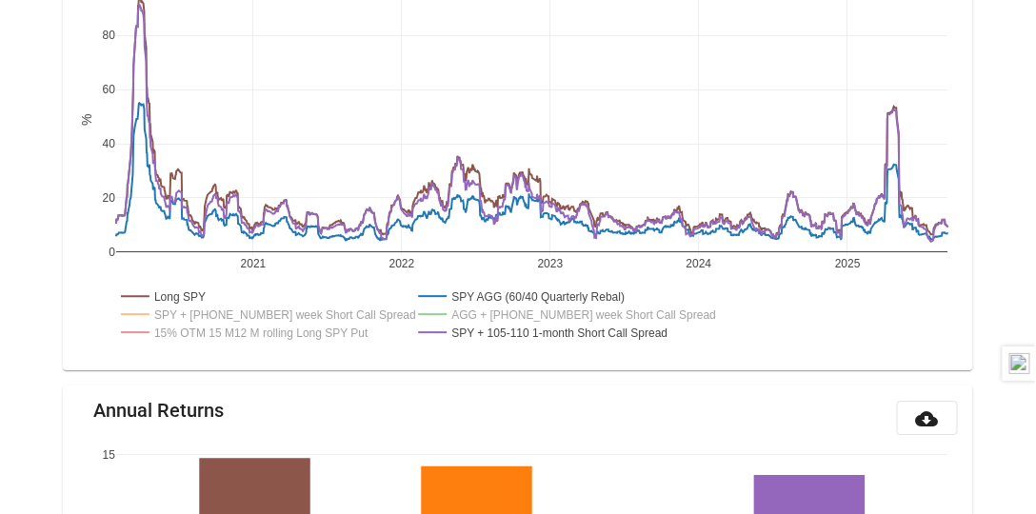
click at [474, 328] on rect at bounding box center [561, 332] width 295 height 18
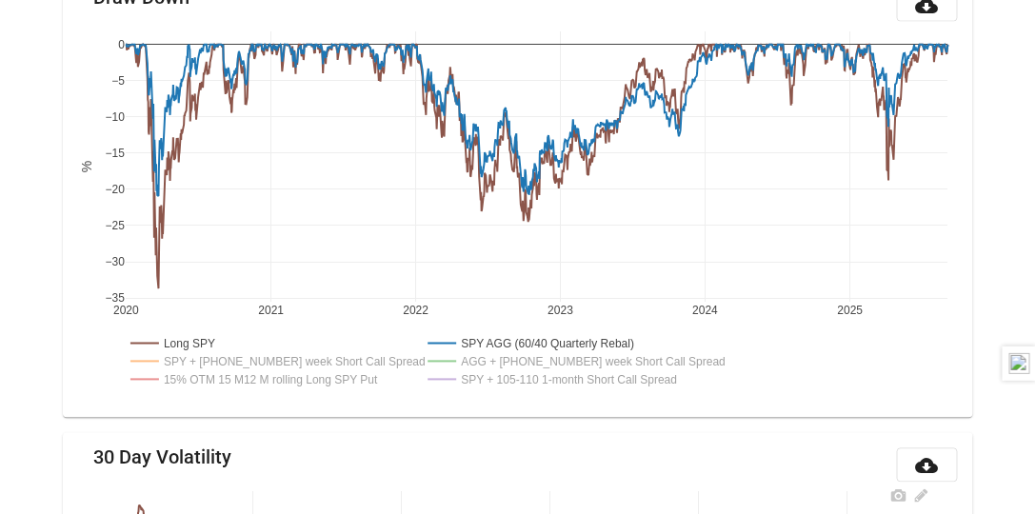
scroll to position [816, 0]
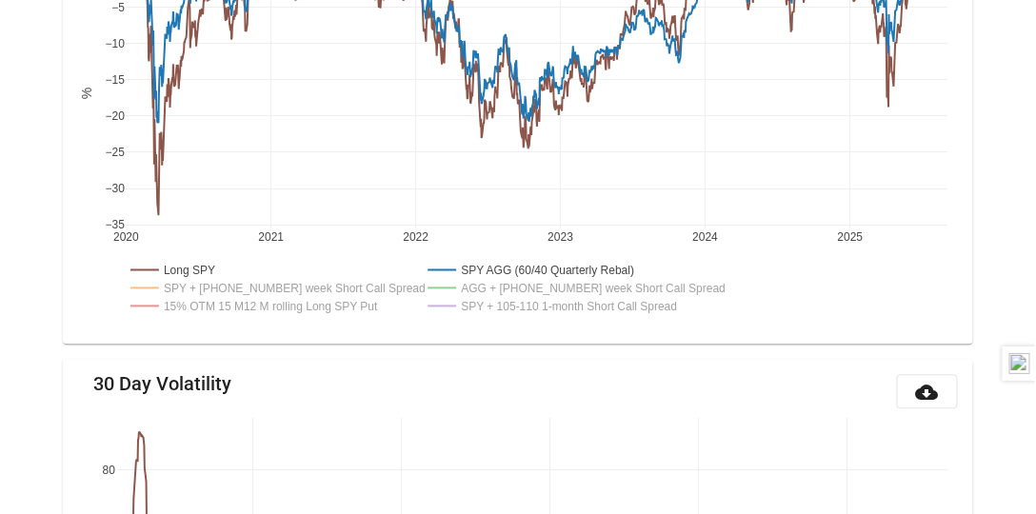
click at [250, 287] on rect at bounding box center [267, 288] width 283 height 18
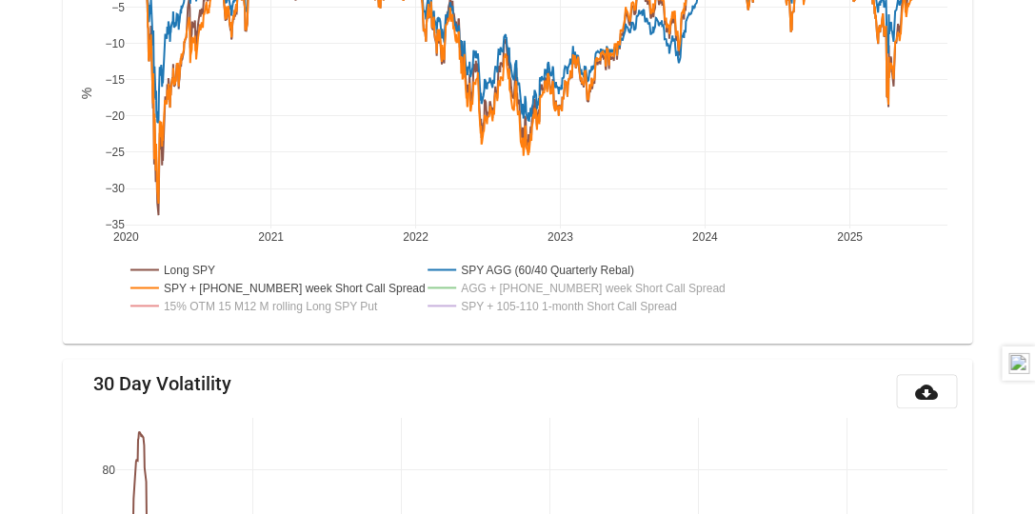
click at [250, 287] on rect at bounding box center [267, 288] width 283 height 18
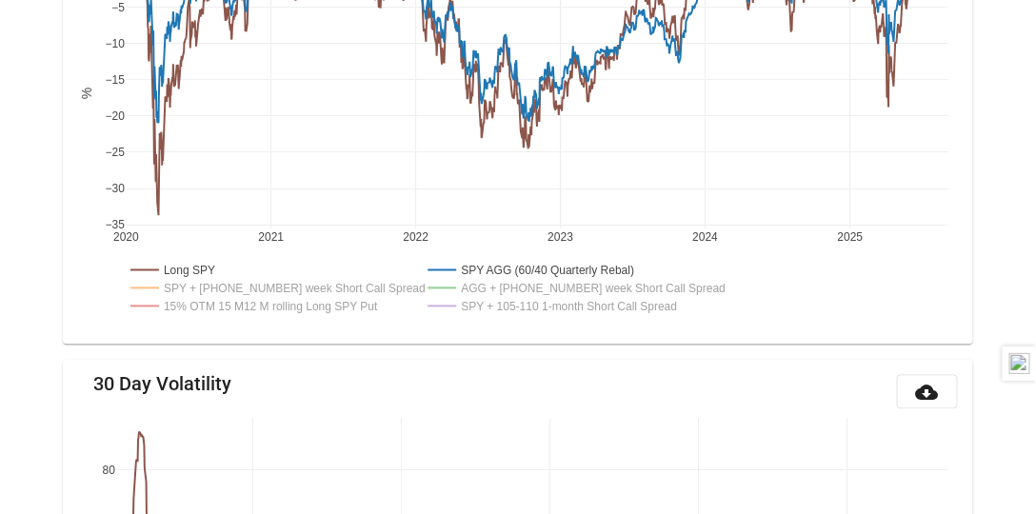
click at [484, 301] on rect at bounding box center [571, 306] width 295 height 18
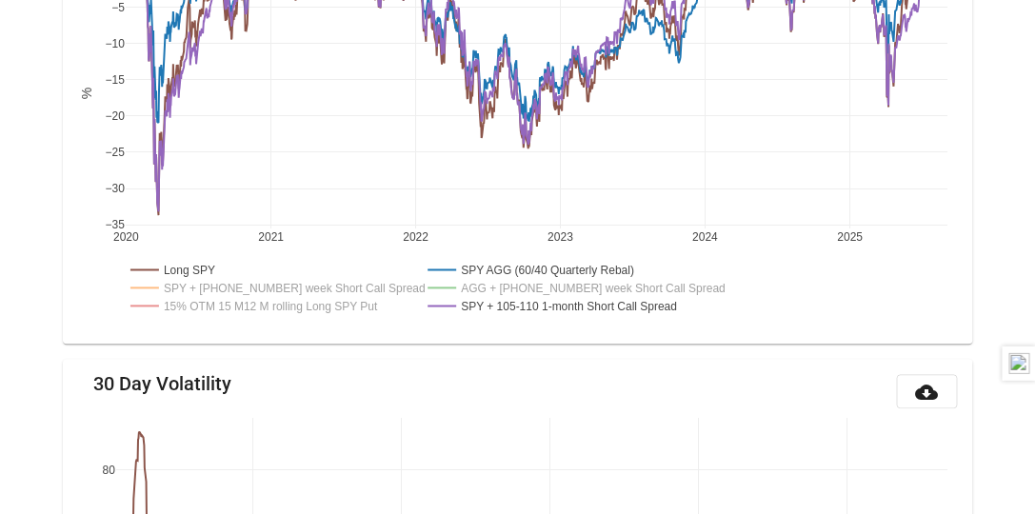
click at [484, 301] on rect at bounding box center [571, 306] width 295 height 18
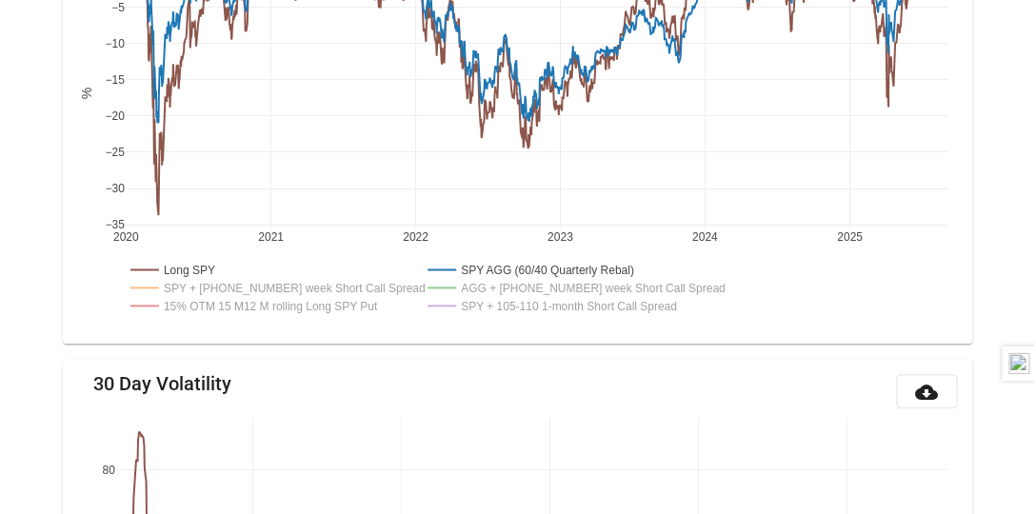
click at [198, 284] on rect at bounding box center [267, 288] width 283 height 18
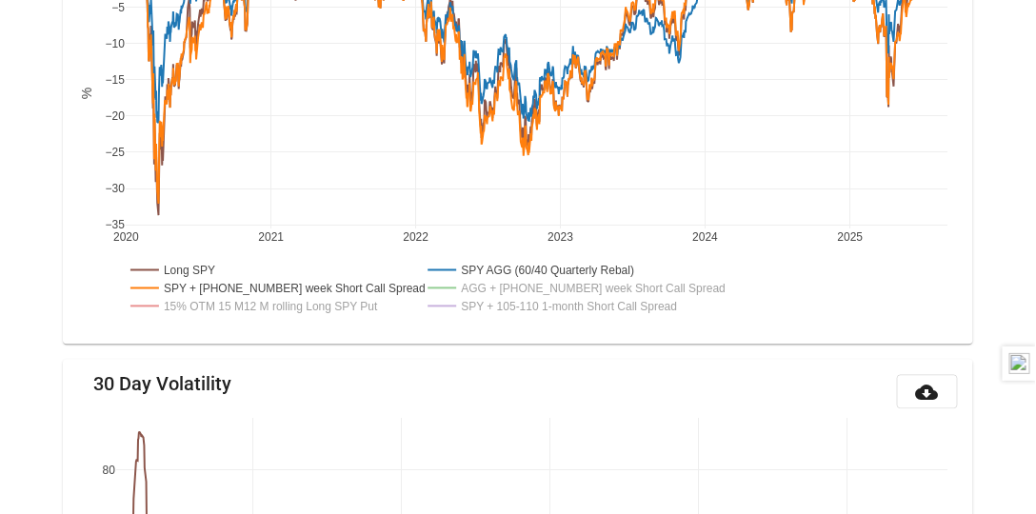
click at [198, 284] on rect at bounding box center [267, 288] width 283 height 18
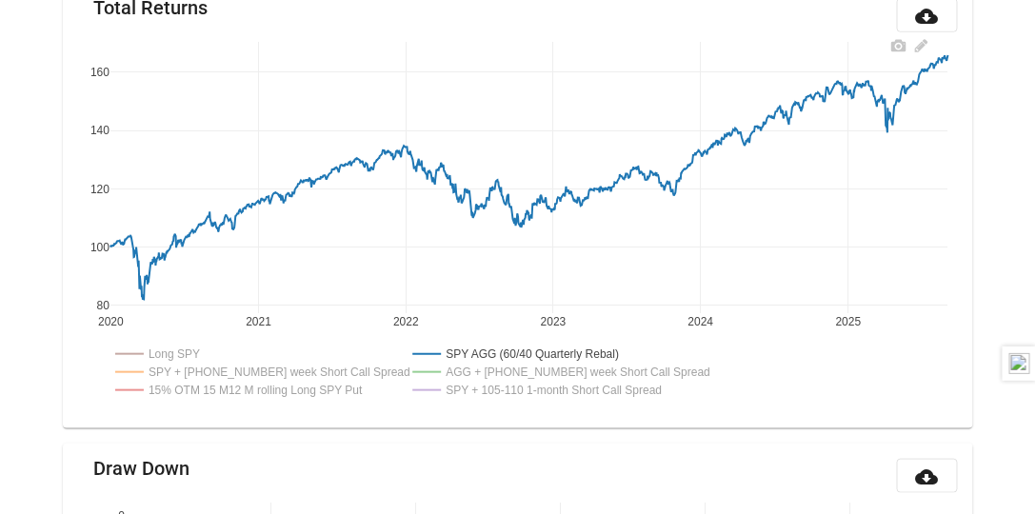
scroll to position [217, 0]
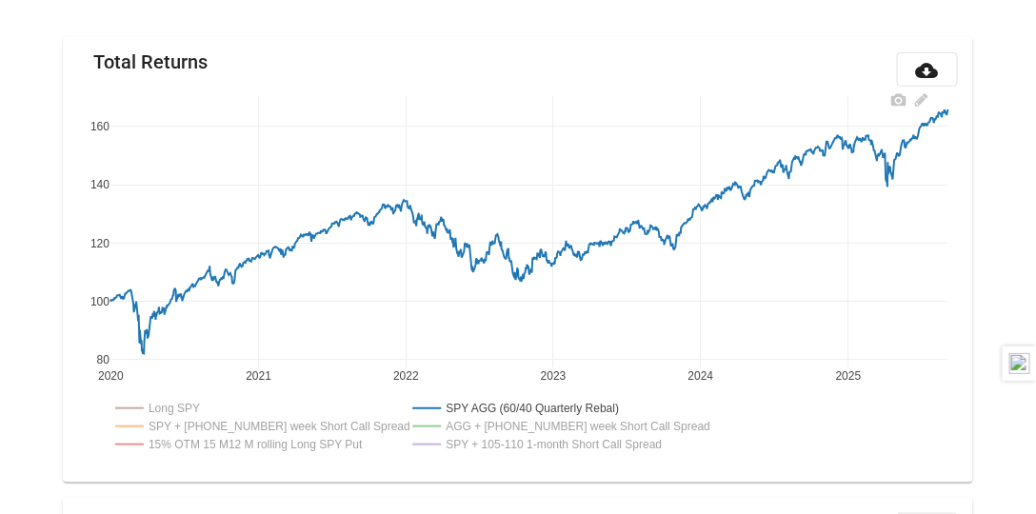
click at [168, 405] on rect at bounding box center [160, 408] width 98 height 18
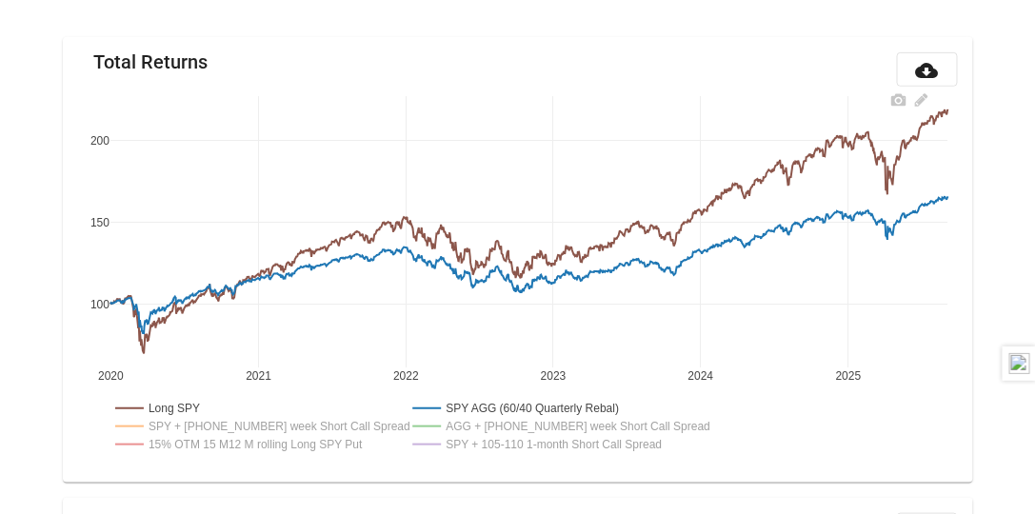
click at [553, 442] on rect at bounding box center [556, 444] width 295 height 18
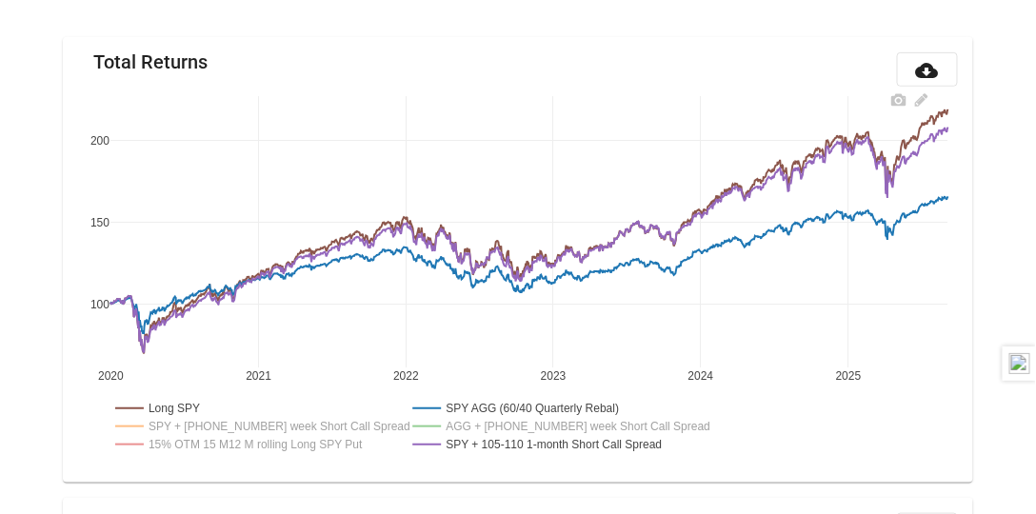
click at [170, 408] on rect at bounding box center [160, 408] width 98 height 18
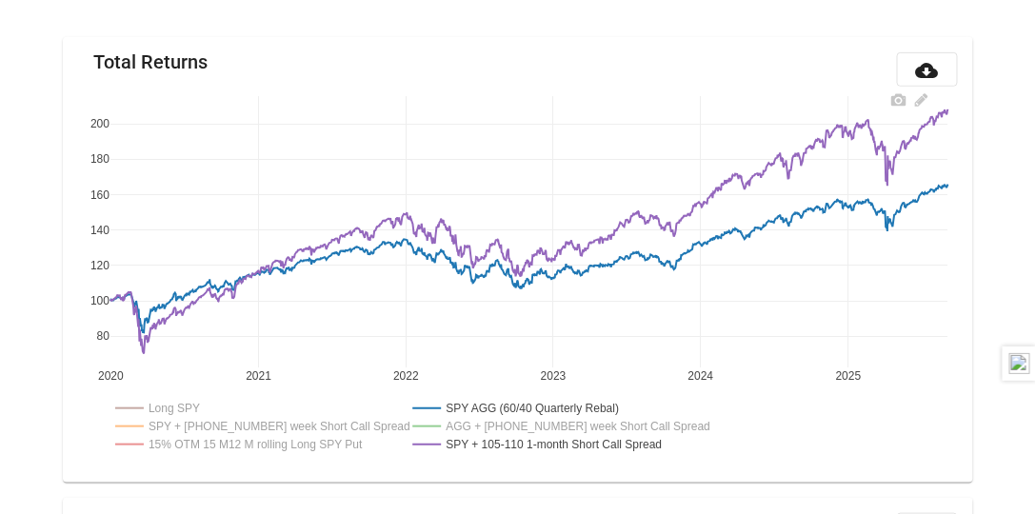
click at [318, 424] on rect at bounding box center [252, 426] width 283 height 18
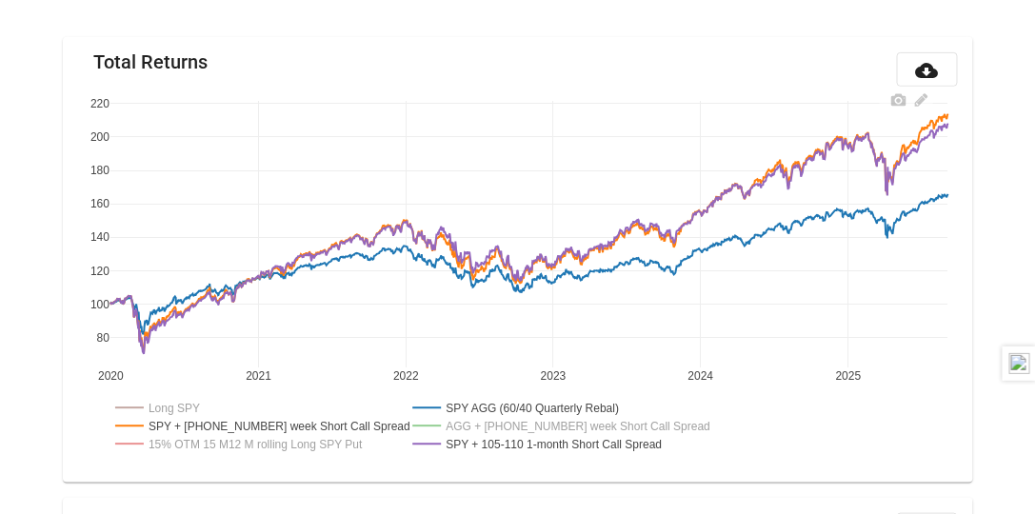
click at [225, 429] on rect at bounding box center [252, 426] width 283 height 18
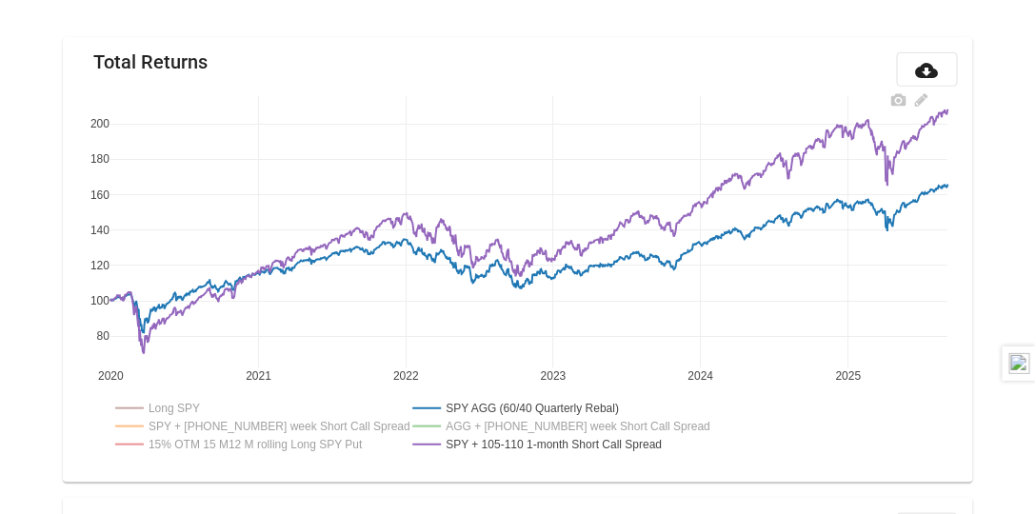
click at [492, 403] on rect at bounding box center [528, 408] width 238 height 18
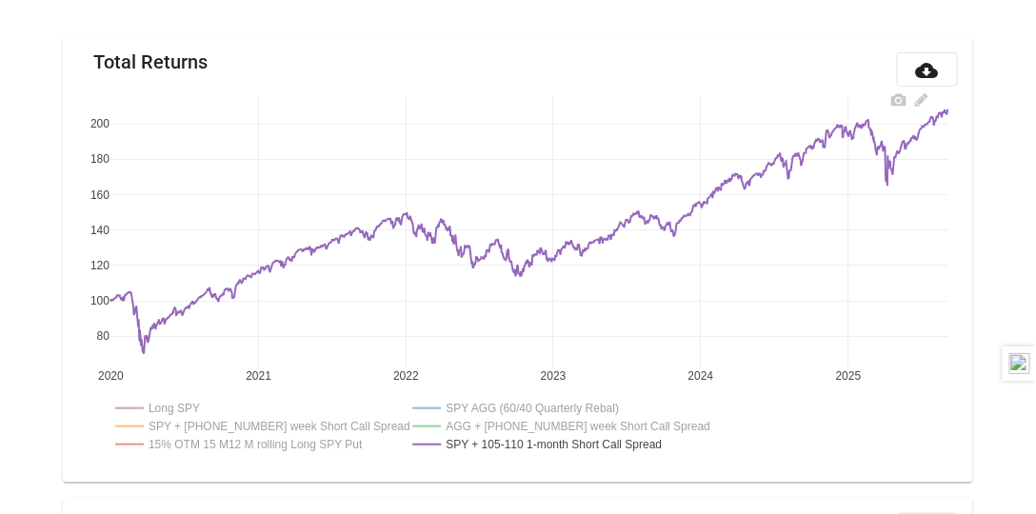
click at [484, 440] on rect at bounding box center [556, 444] width 295 height 18
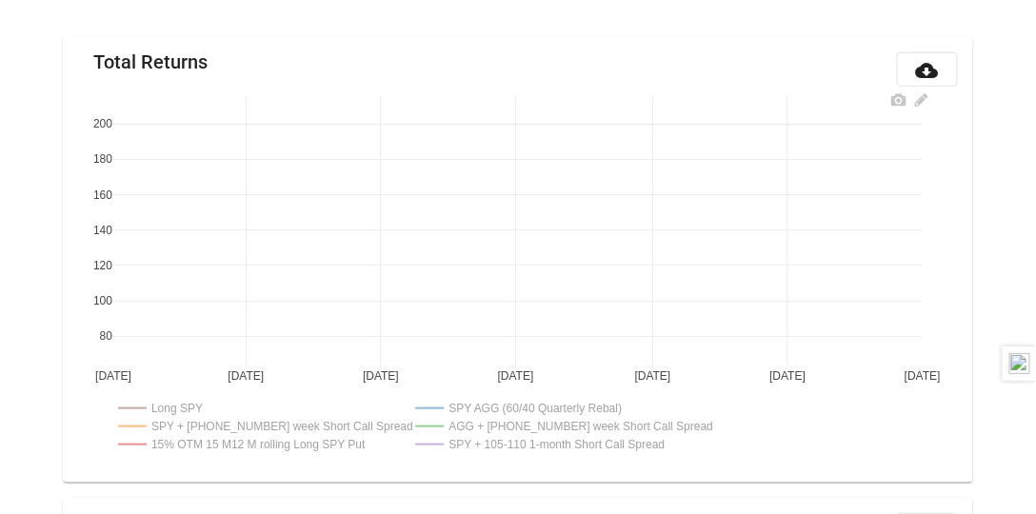
click at [246, 426] on rect at bounding box center [254, 426] width 283 height 18
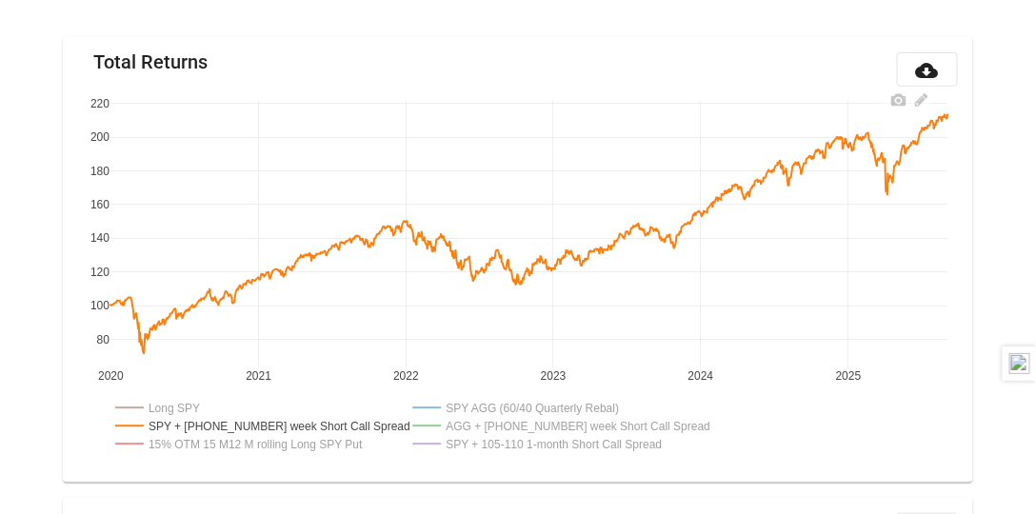
click at [514, 420] on rect at bounding box center [552, 426] width 287 height 18
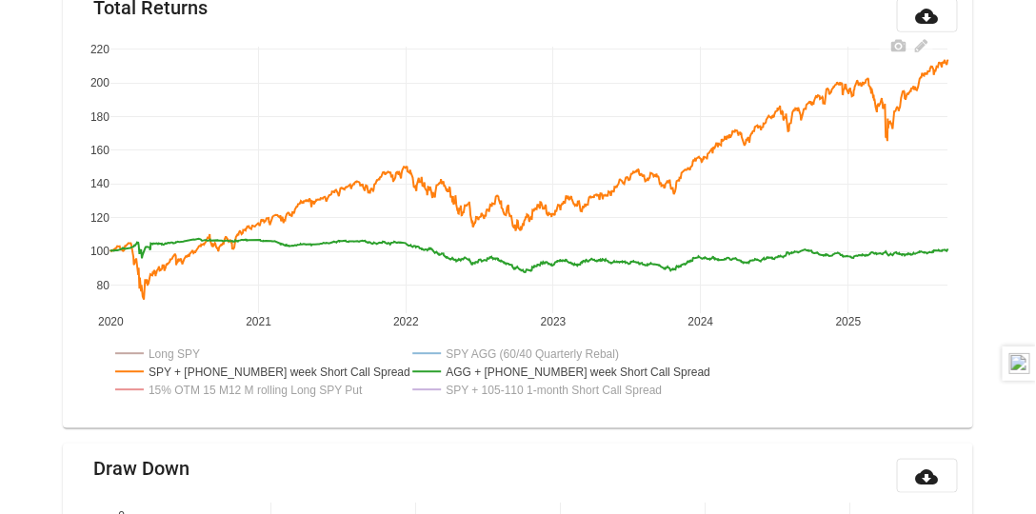
scroll to position [0, 0]
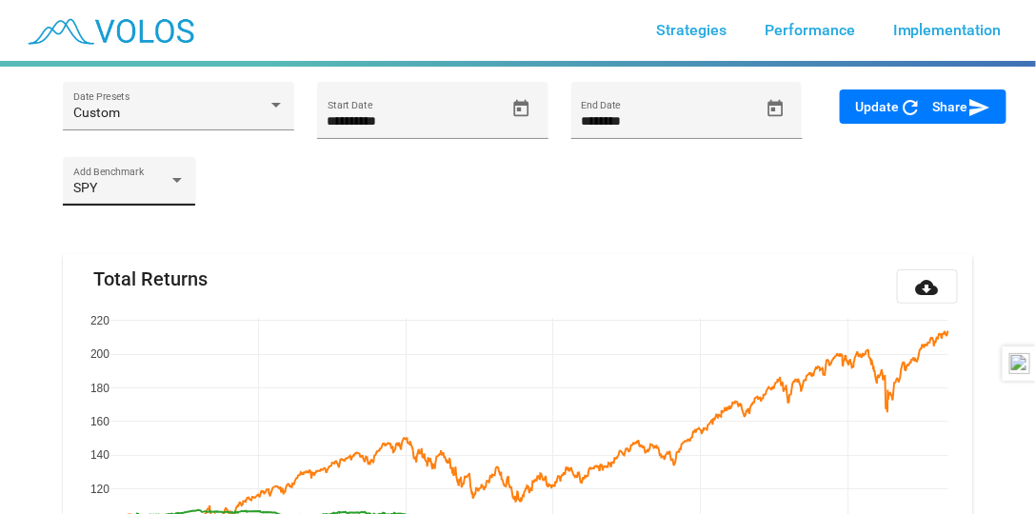
click at [147, 181] on div "SPY" at bounding box center [120, 188] width 95 height 15
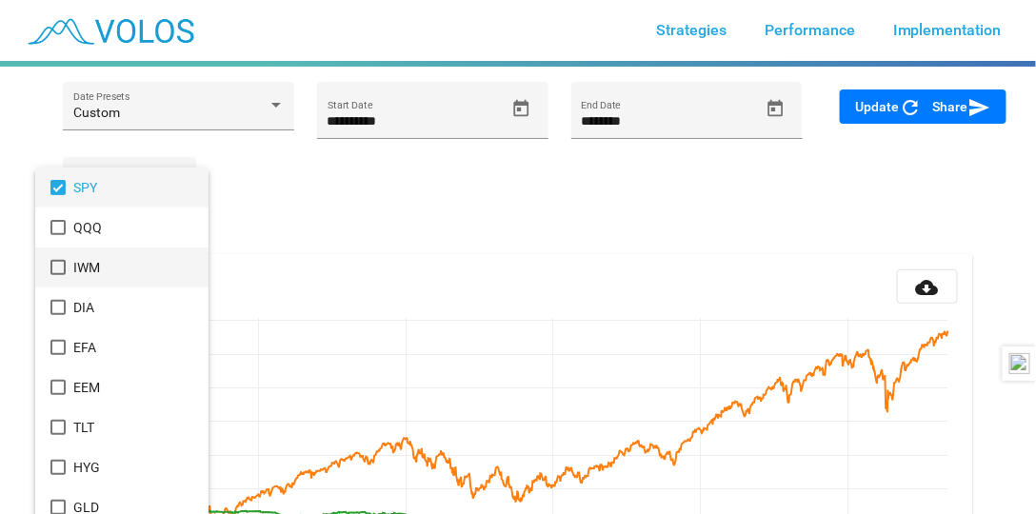
scroll to position [271, 0]
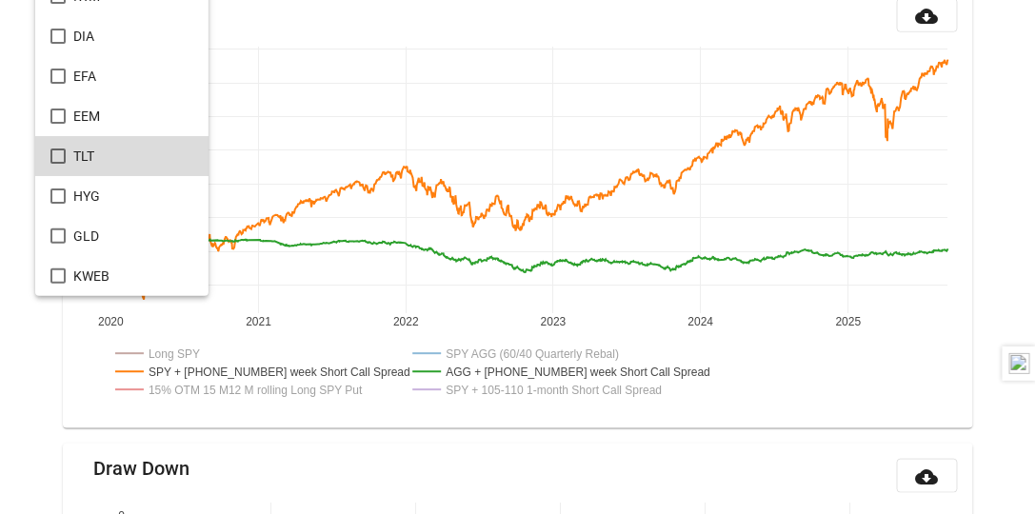
click at [66, 149] on mat-option "TLT" at bounding box center [121, 156] width 173 height 40
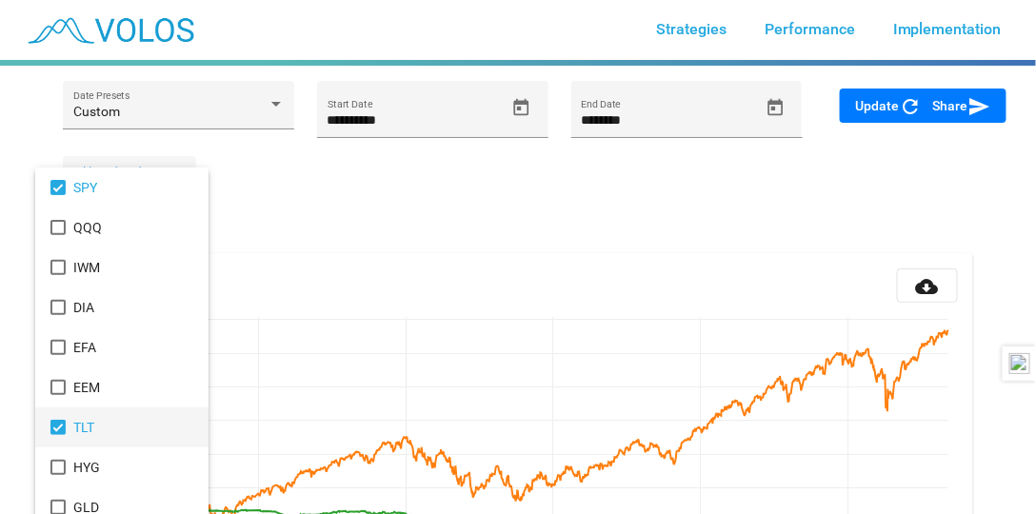
scroll to position [0, 0]
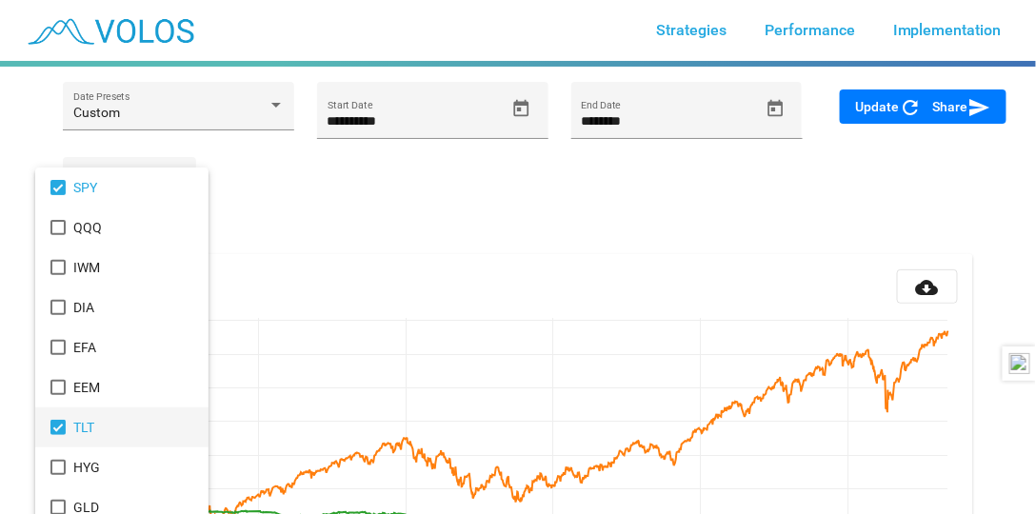
click at [332, 184] on div at bounding box center [518, 257] width 1036 height 514
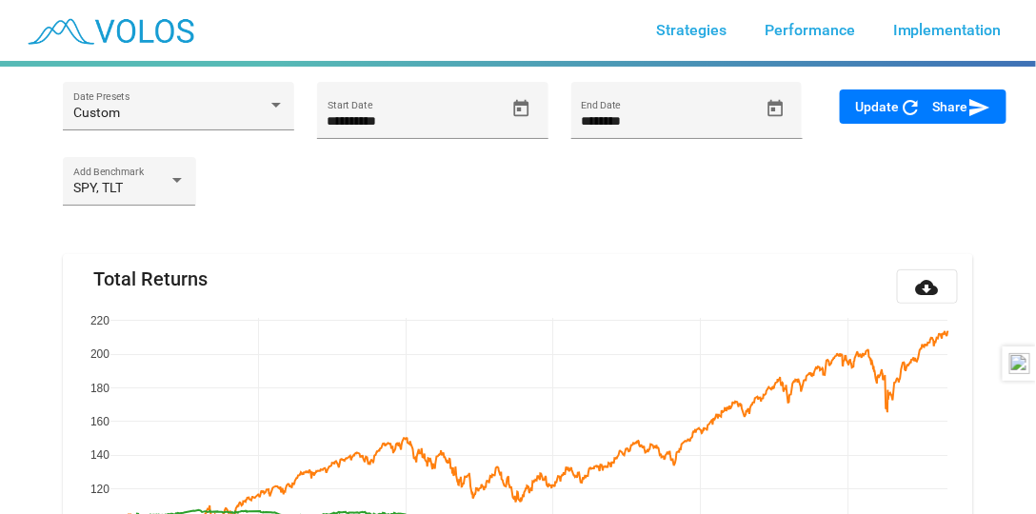
click at [911, 98] on div "Share send" at bounding box center [946, 124] width 78 height 68
click at [907, 107] on div "Share send" at bounding box center [946, 124] width 78 height 68
click at [874, 105] on span "Update refresh" at bounding box center [888, 106] width 67 height 15
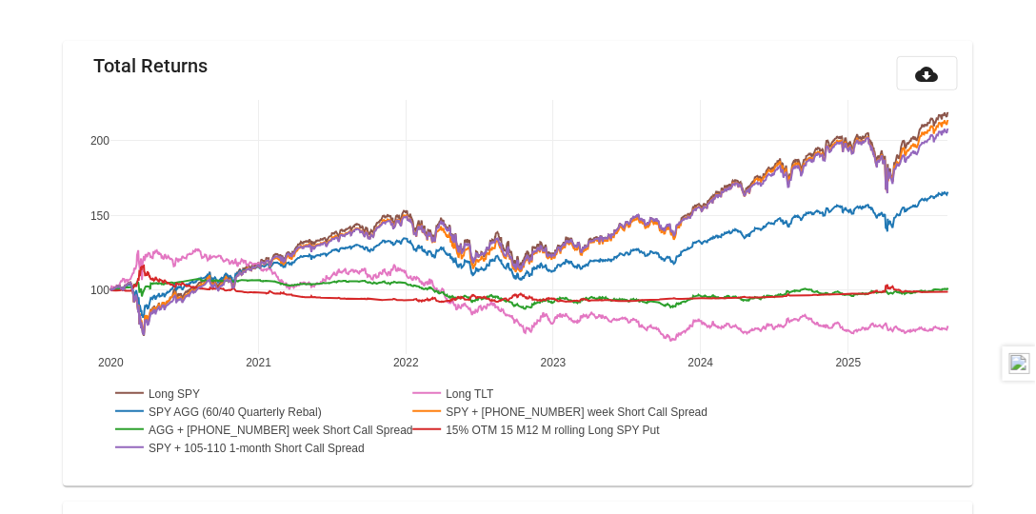
scroll to position [223, 0]
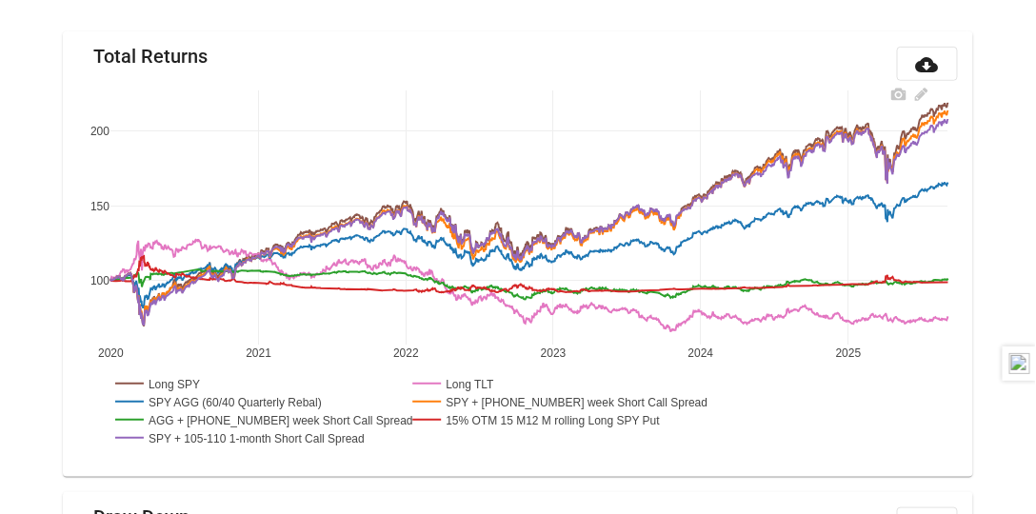
click at [176, 375] on rect at bounding box center [160, 383] width 98 height 18
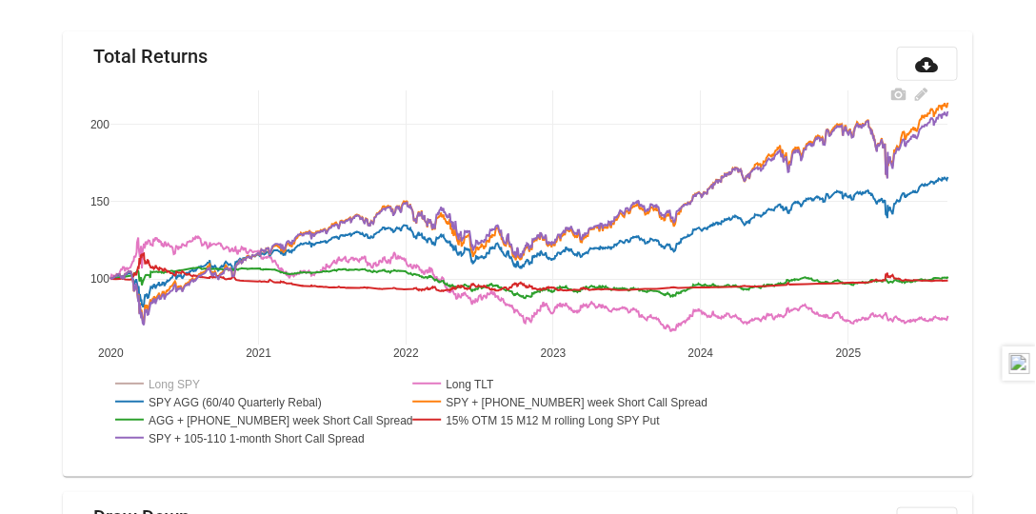
click at [176, 382] on rect at bounding box center [160, 383] width 98 height 18
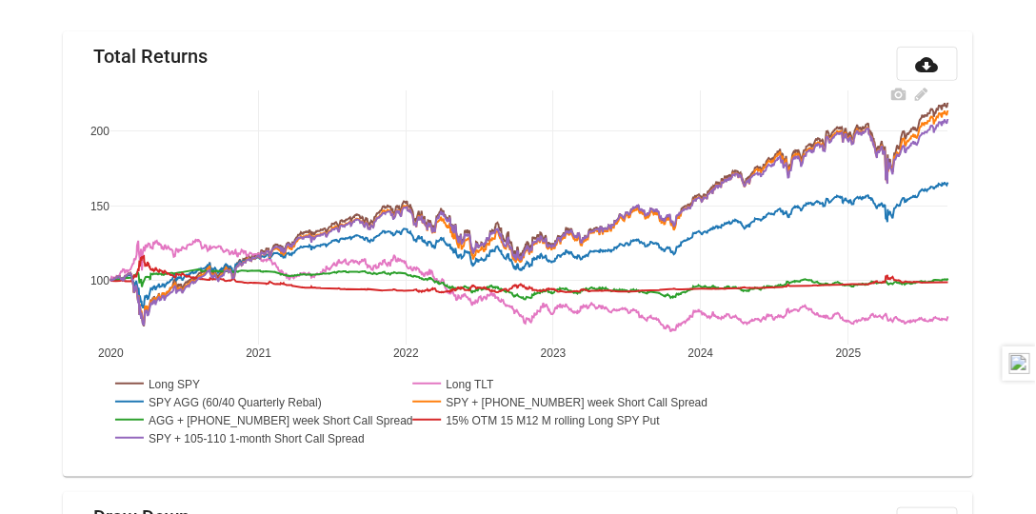
click at [176, 382] on rect at bounding box center [160, 383] width 98 height 18
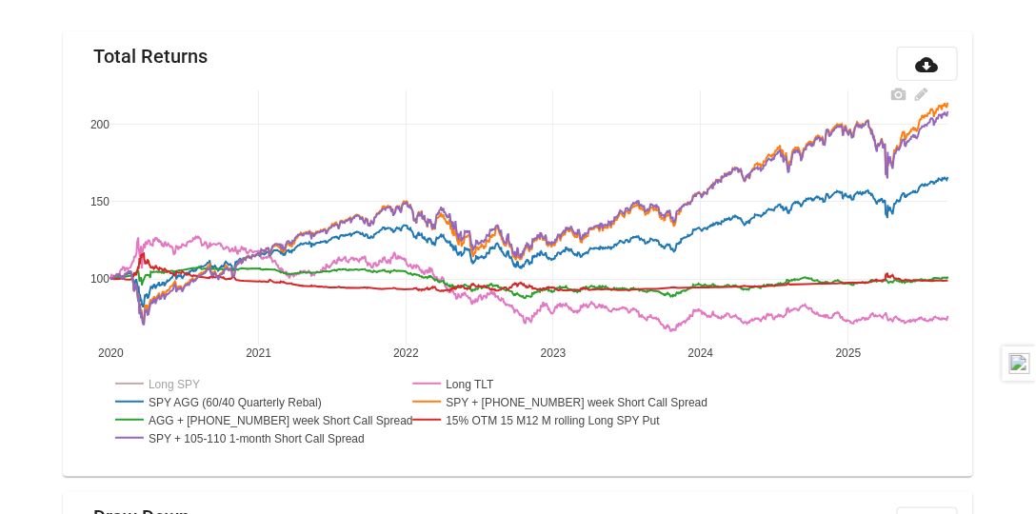
click at [176, 398] on rect at bounding box center [230, 401] width 238 height 18
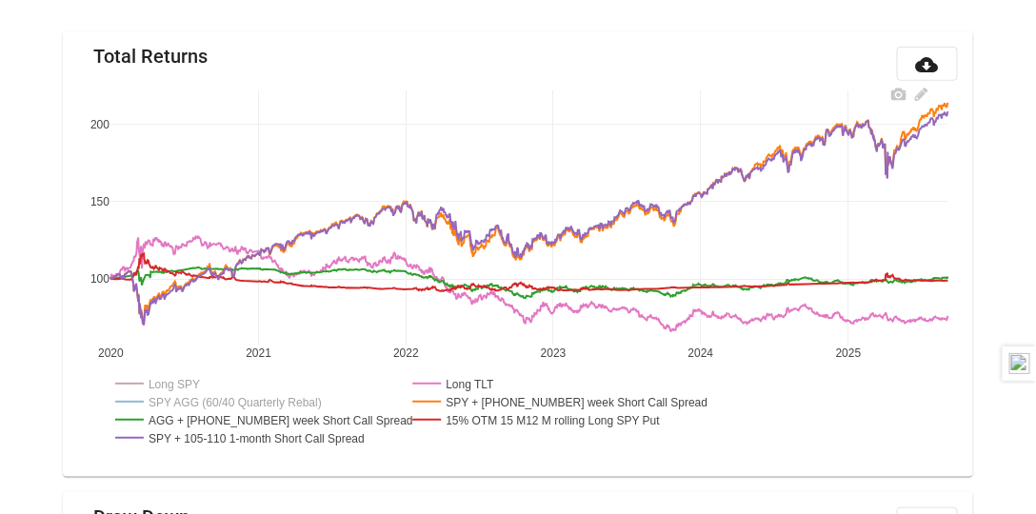
click at [181, 432] on rect at bounding box center [258, 438] width 295 height 18
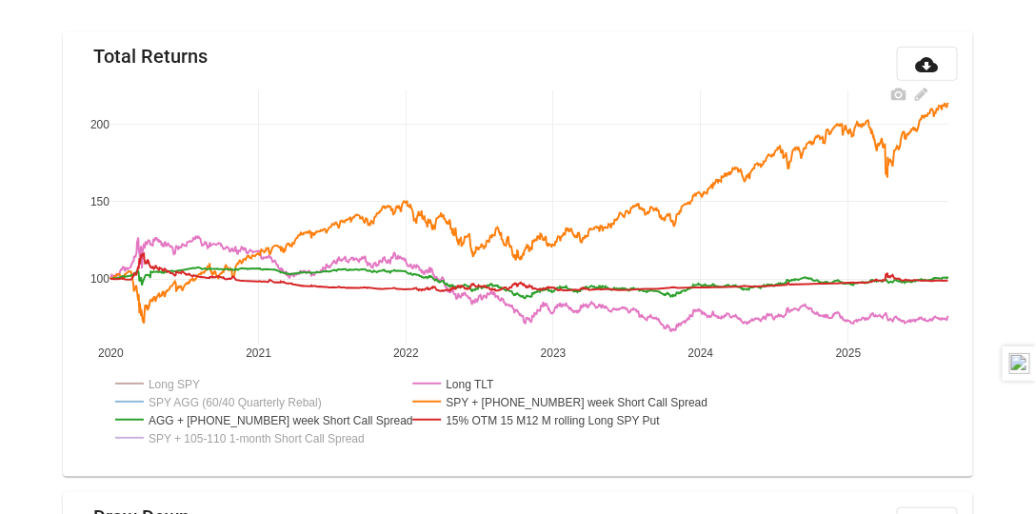
click at [496, 398] on rect at bounding box center [550, 401] width 283 height 18
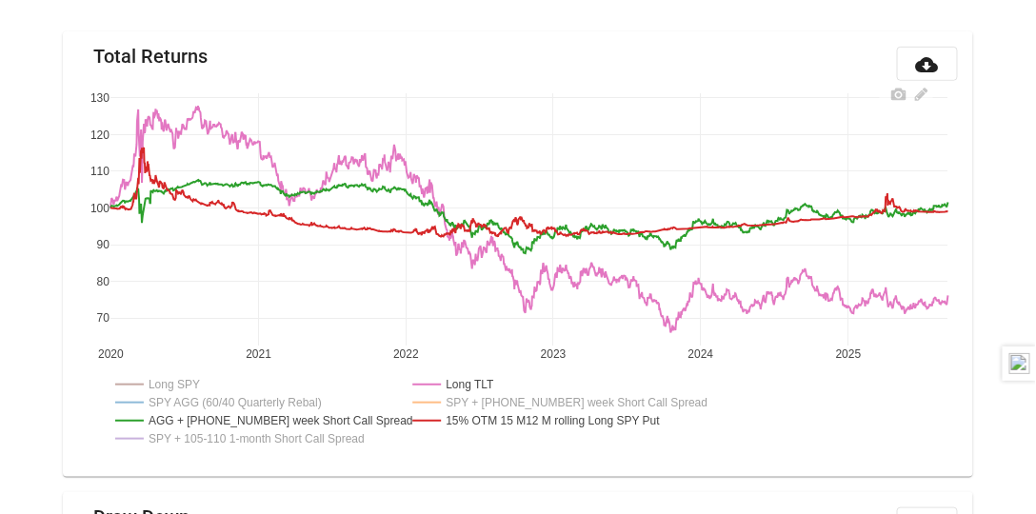
click at [496, 413] on rect at bounding box center [549, 421] width 281 height 18
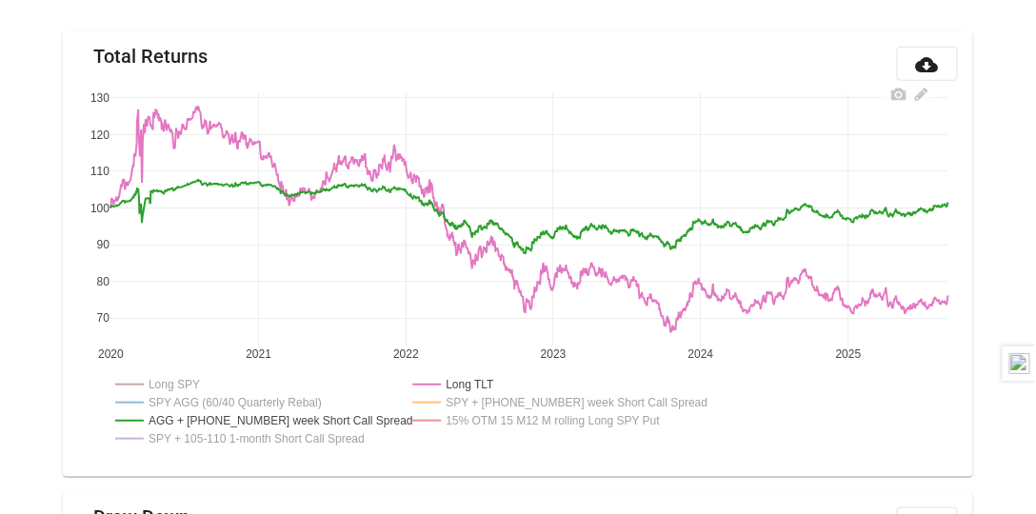
click at [246, 422] on rect at bounding box center [254, 421] width 287 height 18
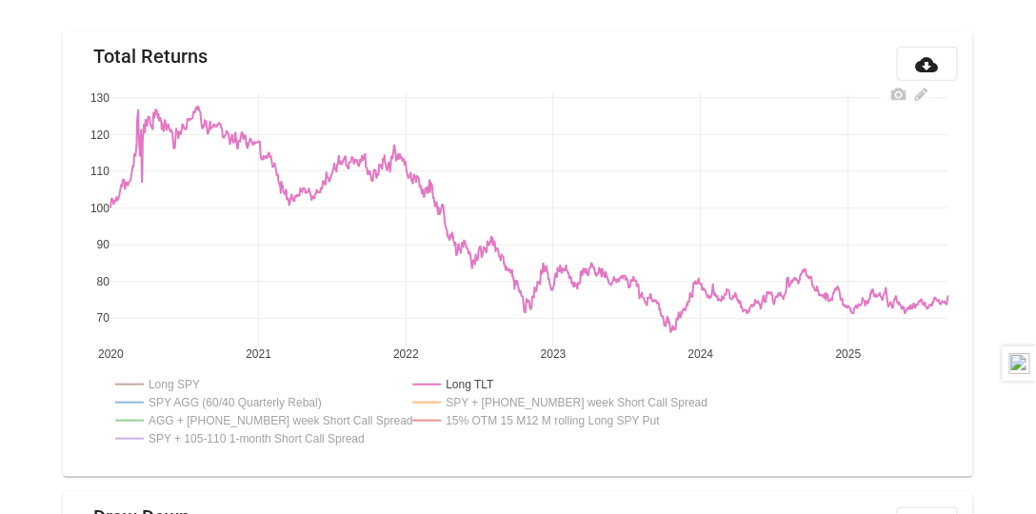
click at [465, 387] on rect at bounding box center [456, 384] width 95 height 18
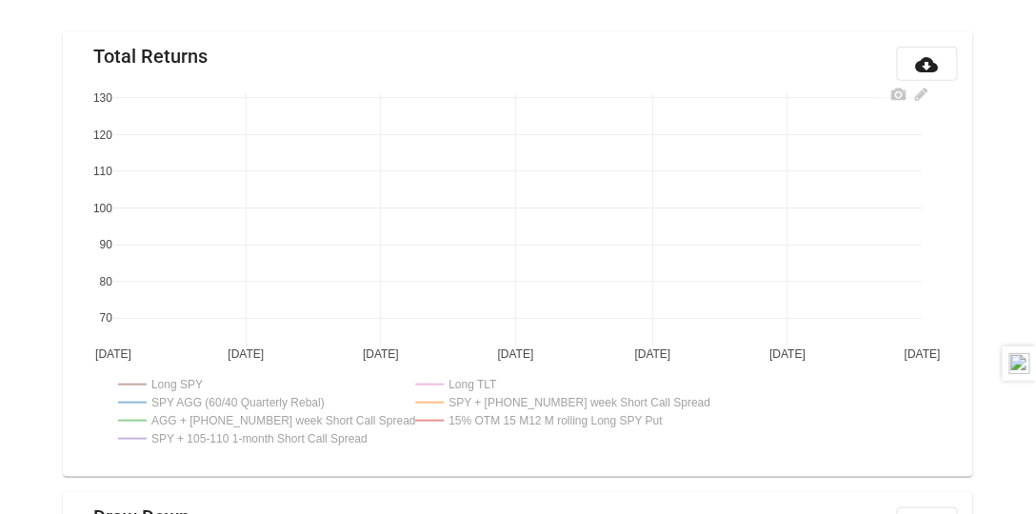
click at [514, 419] on rect at bounding box center [552, 421] width 281 height 18
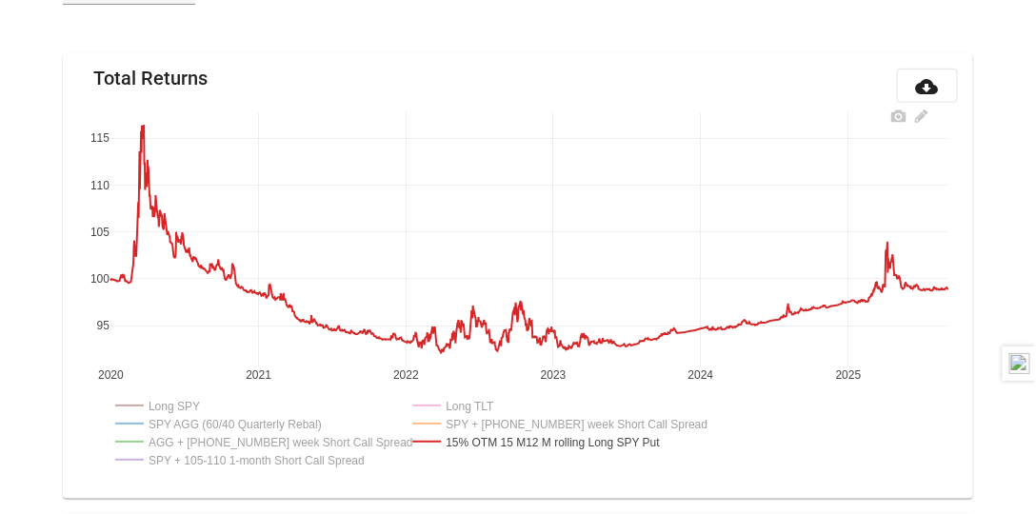
scroll to position [217, 0]
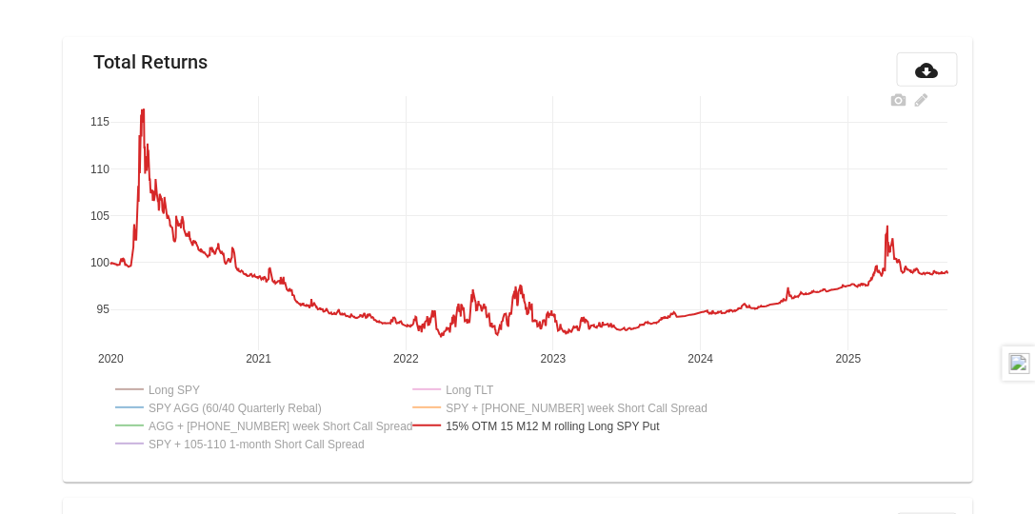
click at [503, 431] on rect at bounding box center [549, 425] width 281 height 18
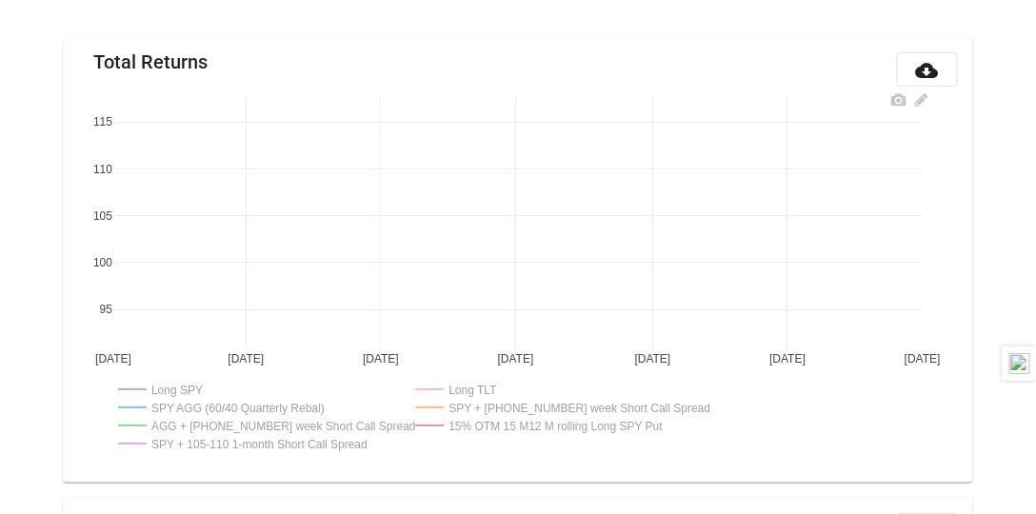
click at [276, 431] on rect at bounding box center [256, 425] width 287 height 18
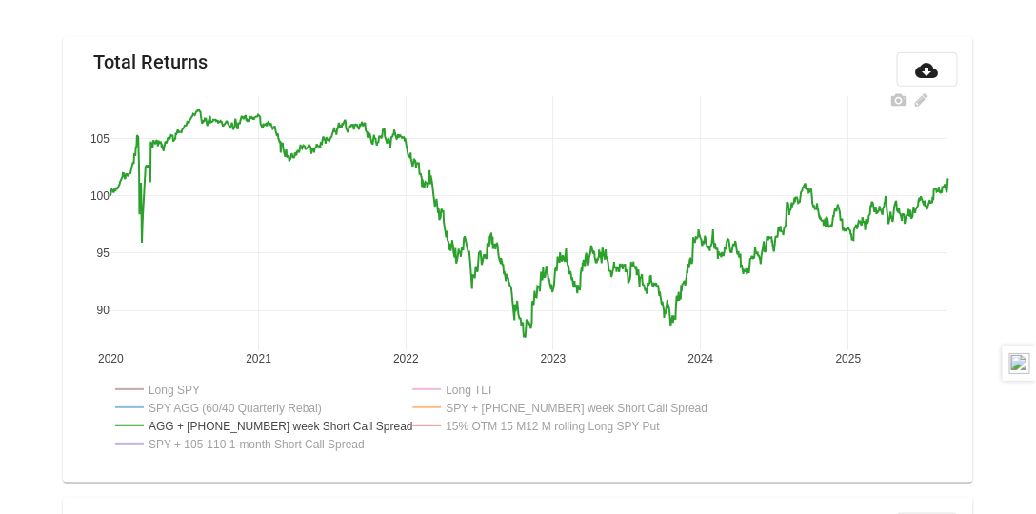
click at [457, 390] on rect at bounding box center [456, 389] width 95 height 18
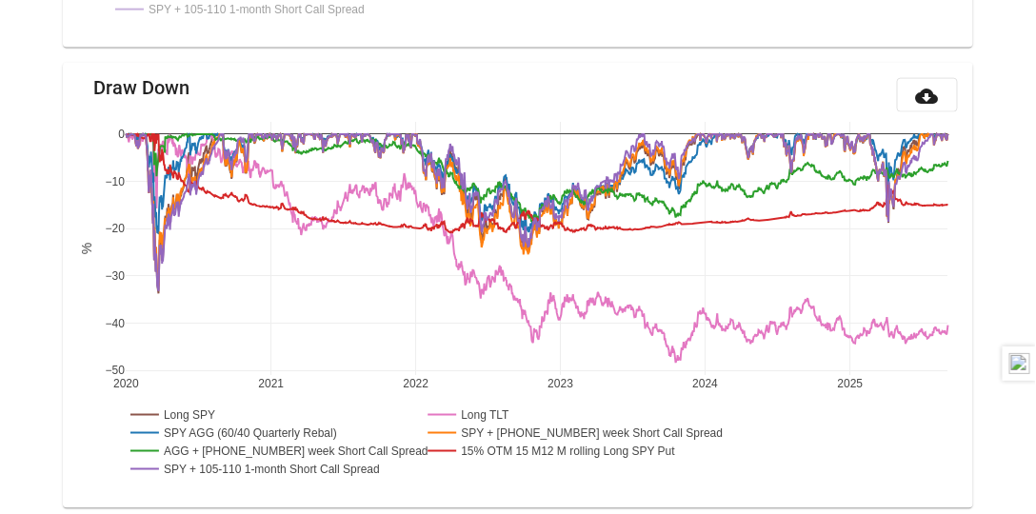
scroll to position [707, 0]
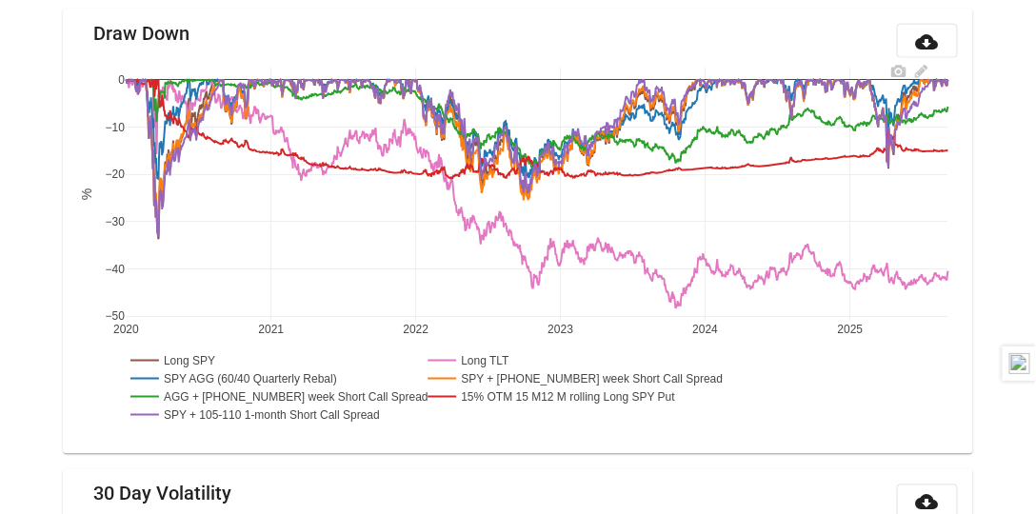
click at [193, 395] on rect at bounding box center [269, 397] width 287 height 18
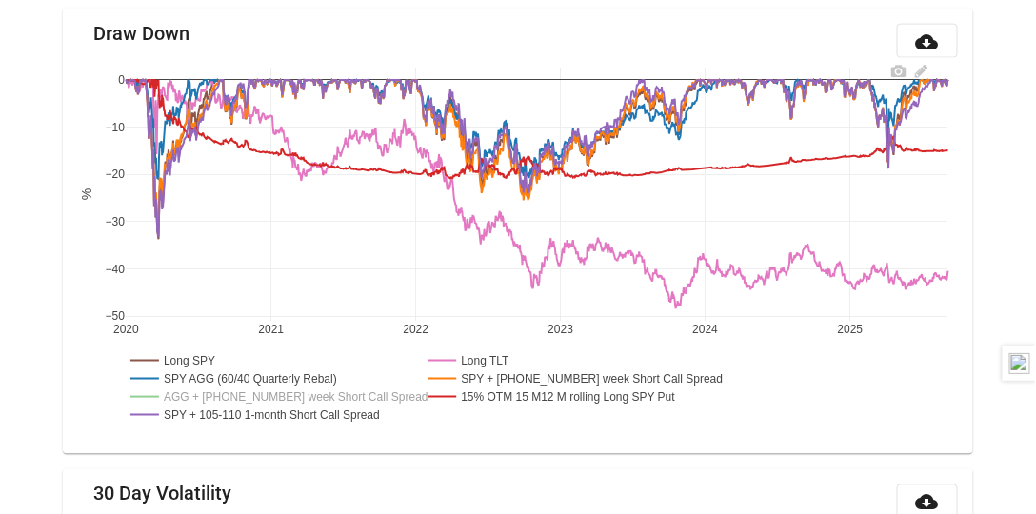
click at [198, 410] on rect at bounding box center [273, 415] width 295 height 18
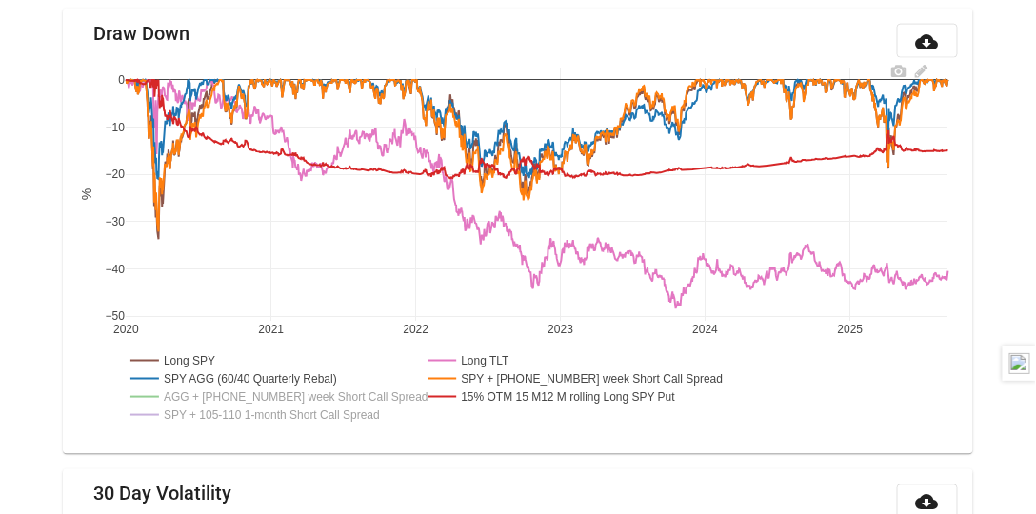
click at [528, 391] on rect at bounding box center [564, 397] width 281 height 18
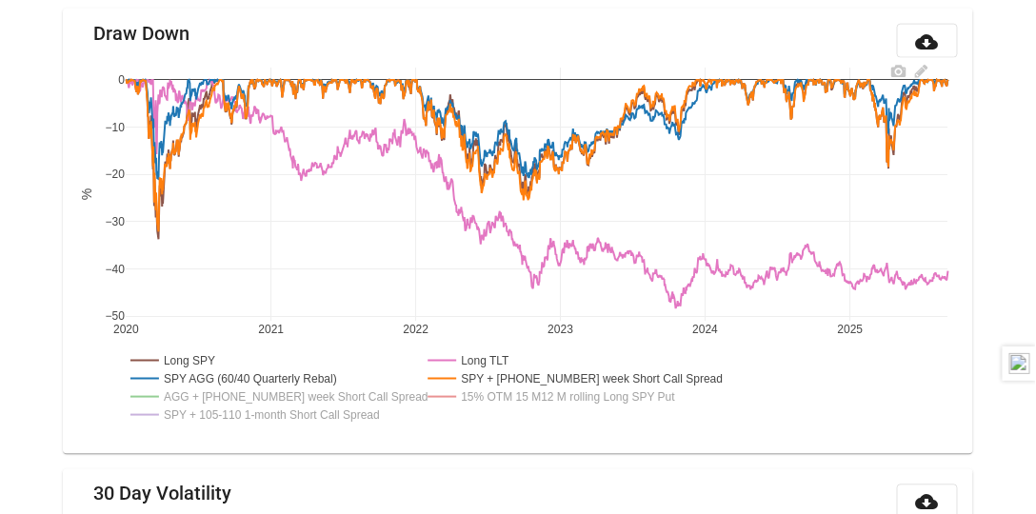
click at [519, 374] on rect at bounding box center [565, 379] width 283 height 18
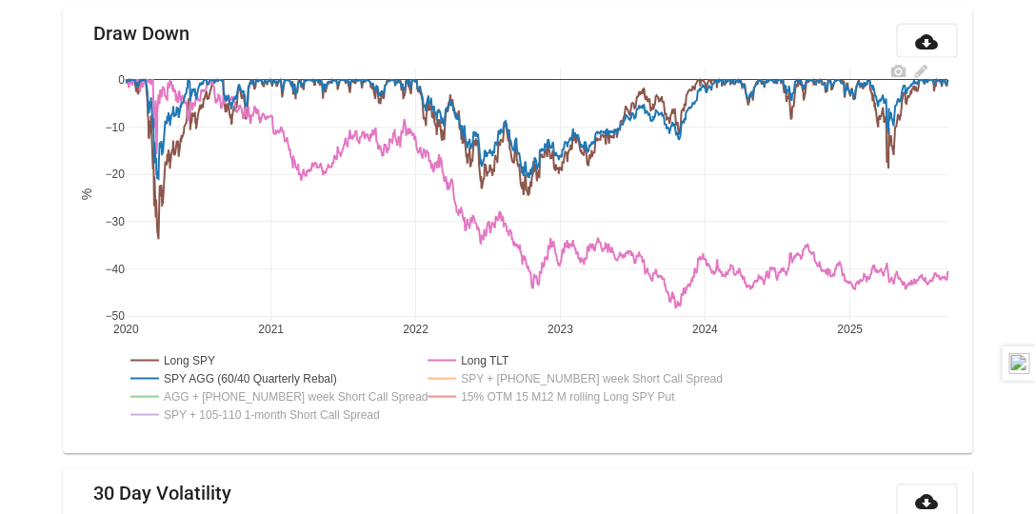
click at [485, 355] on rect at bounding box center [471, 361] width 95 height 18
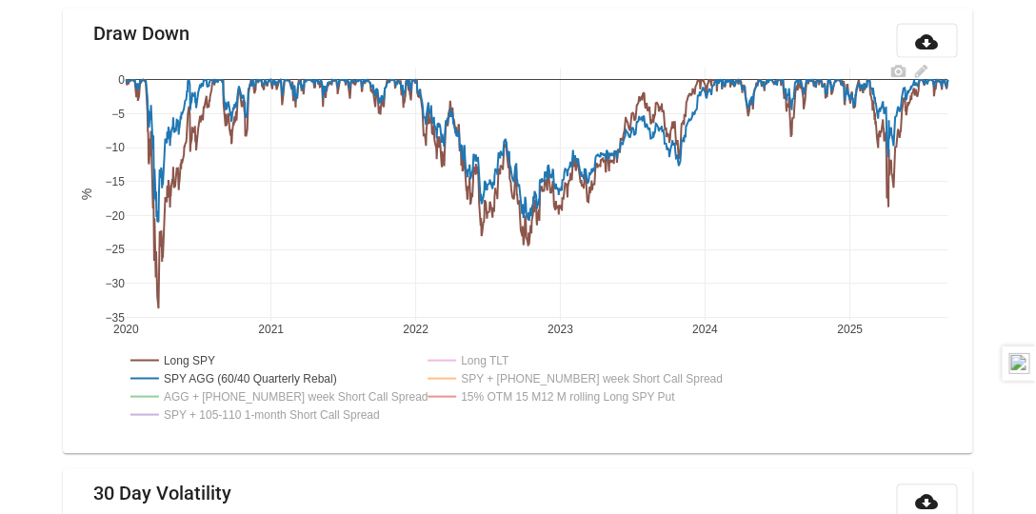
click at [532, 374] on rect at bounding box center [565, 379] width 283 height 18
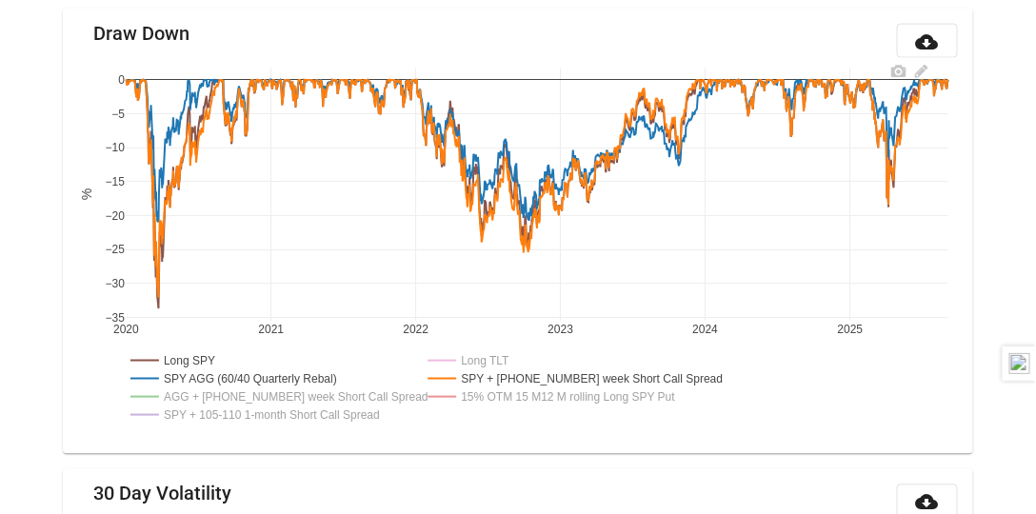
click at [217, 416] on rect at bounding box center [273, 415] width 295 height 18
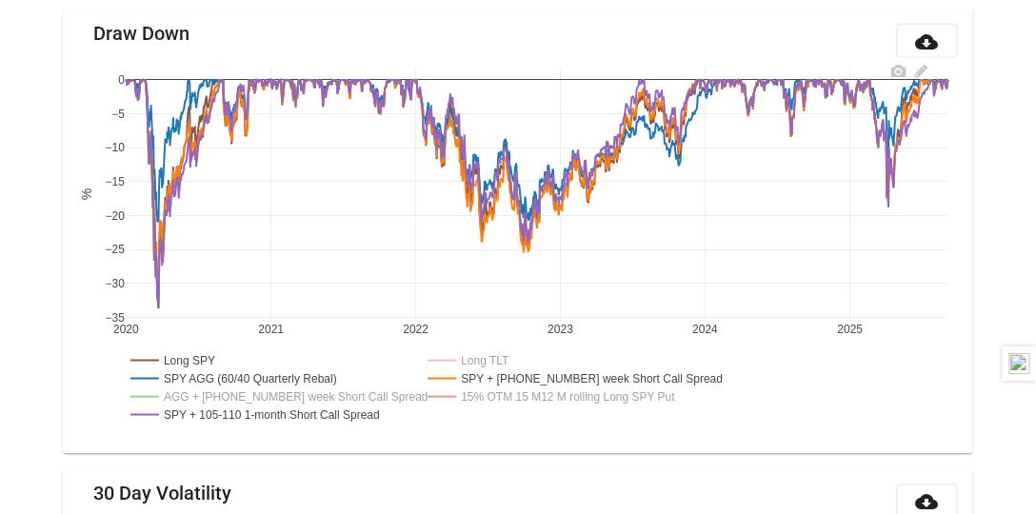
click at [471, 373] on rect at bounding box center [565, 379] width 283 height 18
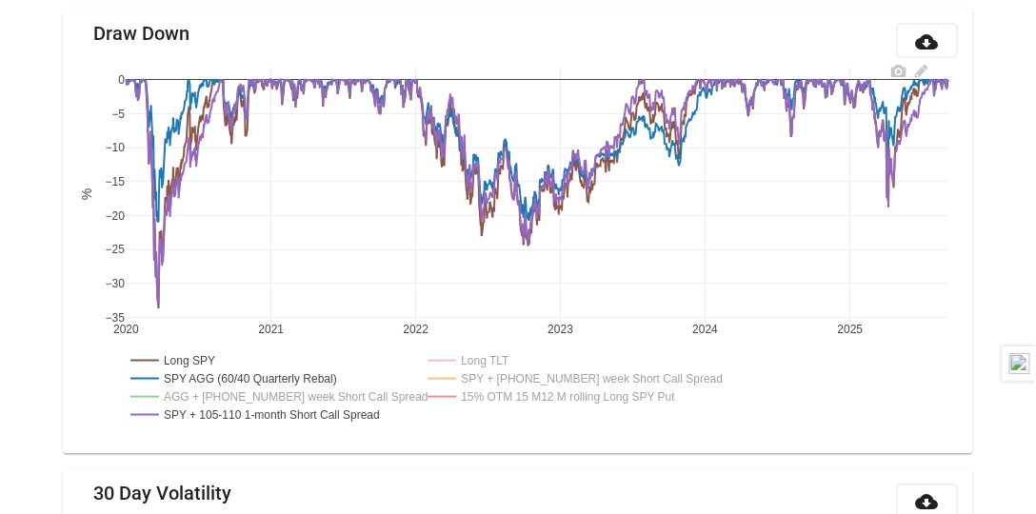
click at [471, 373] on rect at bounding box center [565, 379] width 283 height 18
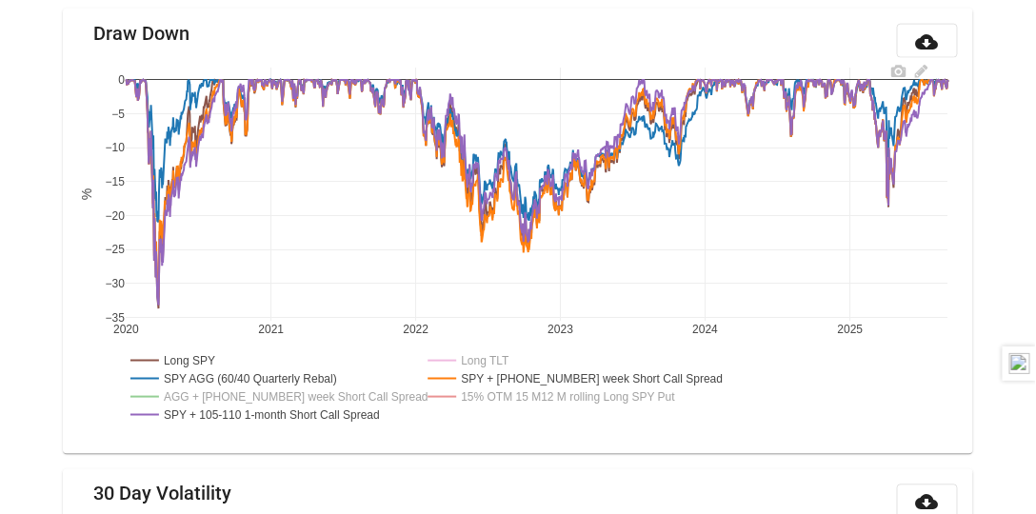
click at [234, 411] on rect at bounding box center [273, 415] width 295 height 18
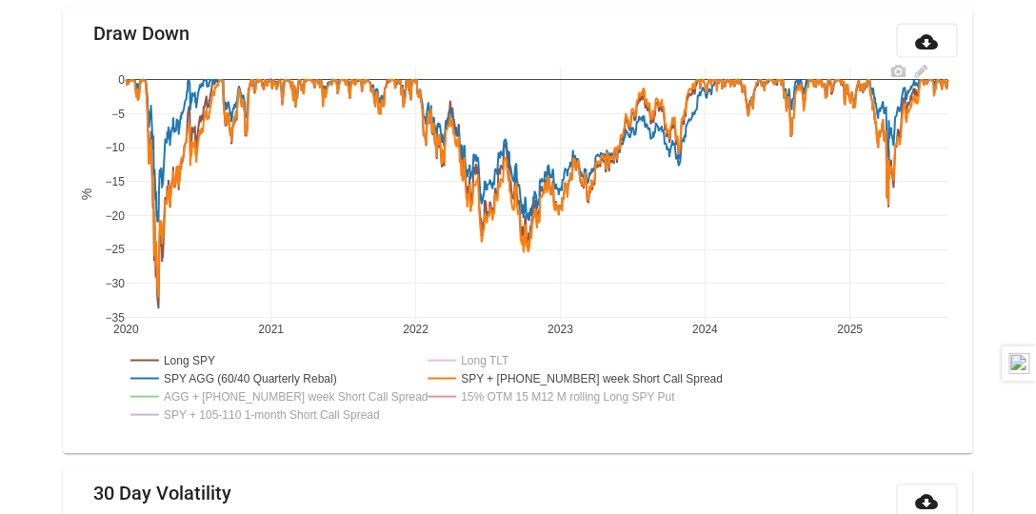
click at [229, 391] on rect at bounding box center [269, 397] width 287 height 18
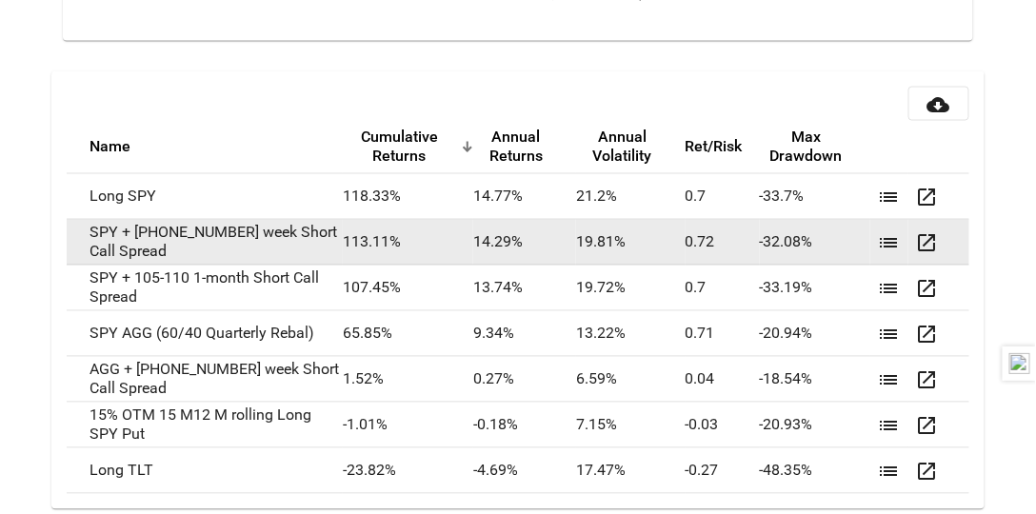
scroll to position [4350, 0]
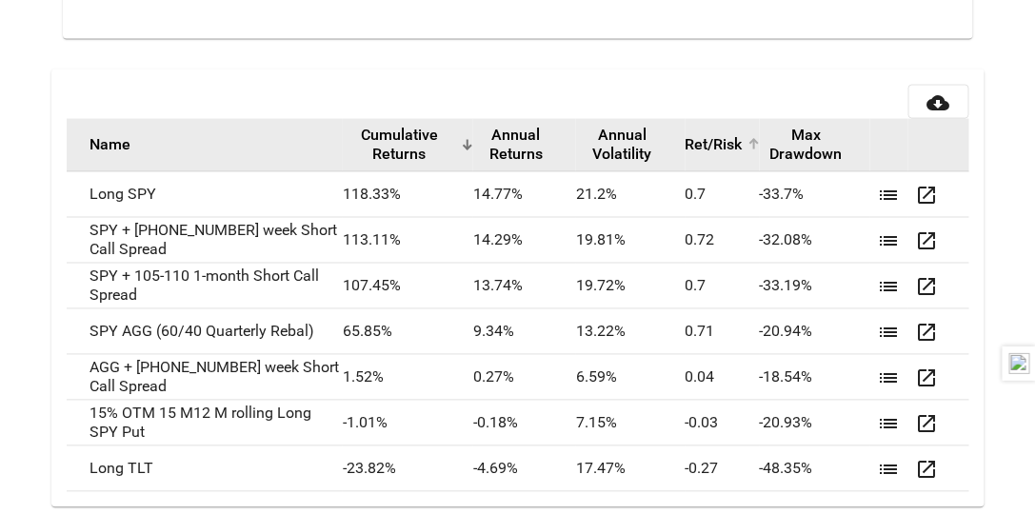
click at [693, 139] on button "Ret/Risk" at bounding box center [714, 144] width 57 height 19
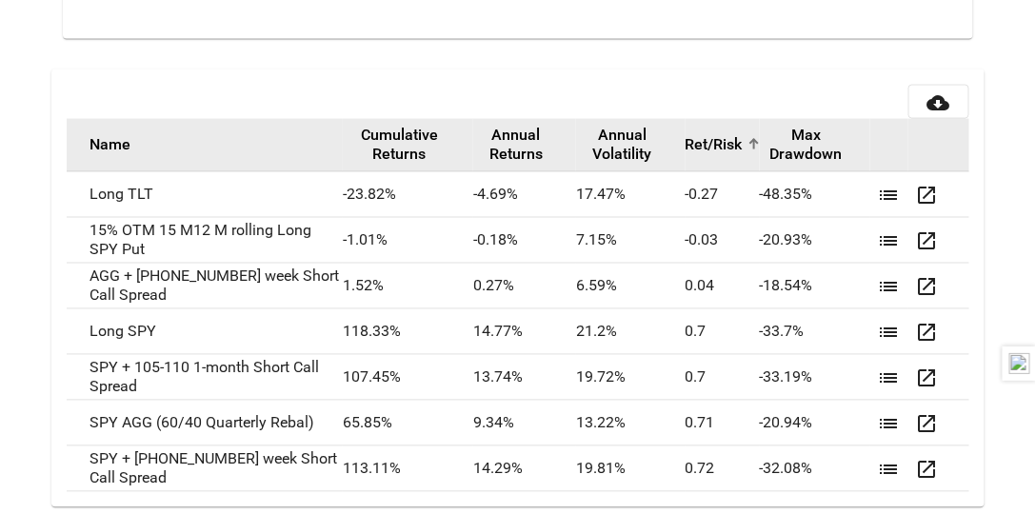
click at [693, 139] on button "Ret/Risk" at bounding box center [714, 144] width 57 height 19
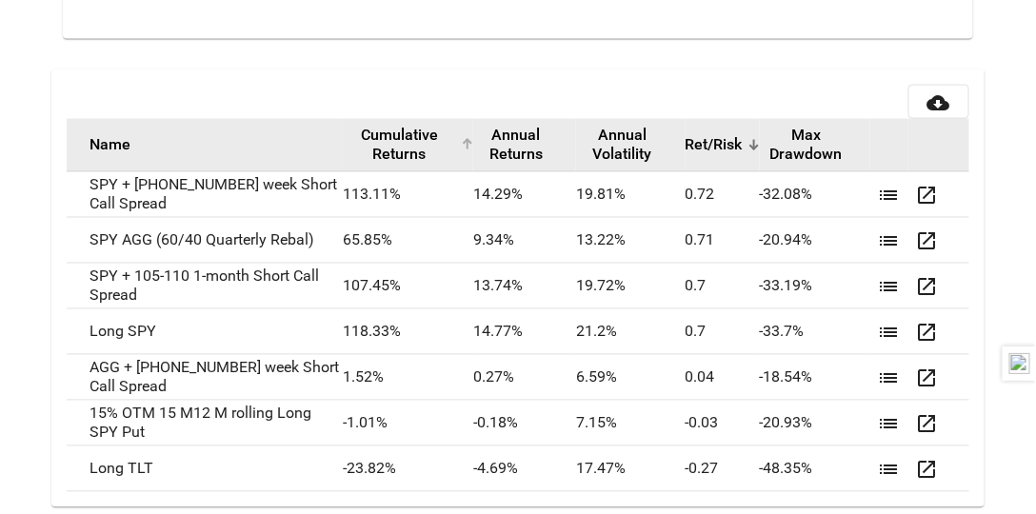
click at [372, 151] on button "Cumulative Returns" at bounding box center [399, 145] width 113 height 38
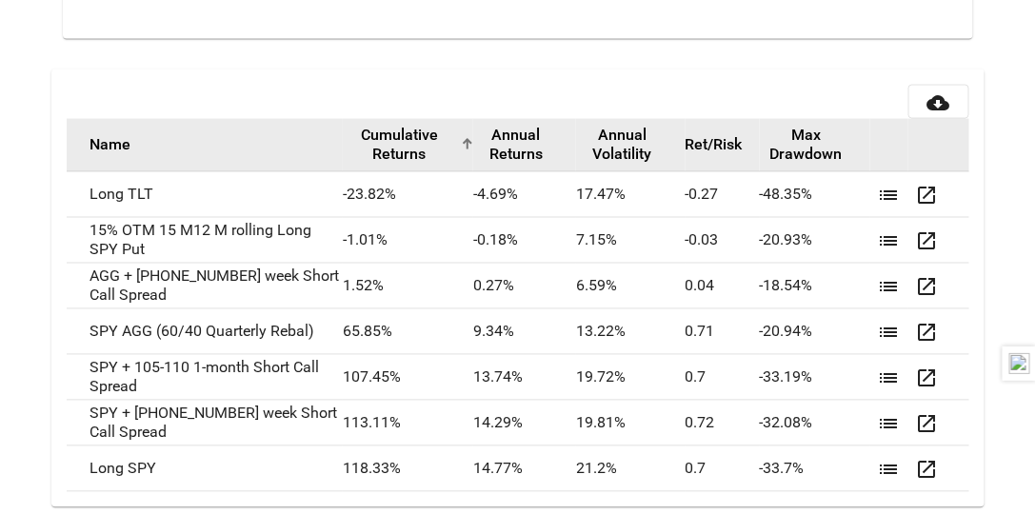
click at [384, 133] on button "Cumulative Returns" at bounding box center [399, 145] width 113 height 38
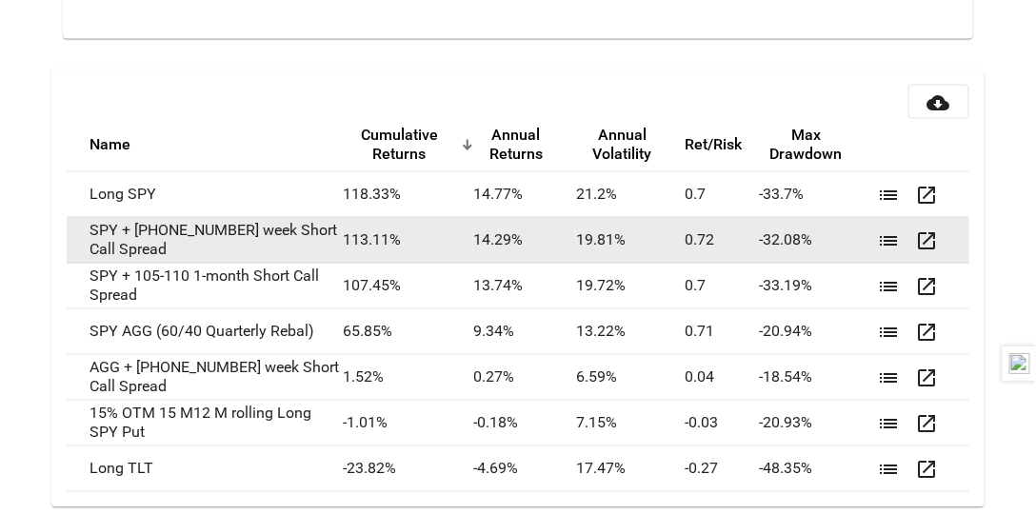
drag, startPoint x: 314, startPoint y: 231, endPoint x: 412, endPoint y: 240, distance: 98.5
click at [412, 240] on tr "SPY + [PHONE_NUMBER] week Short Call Spread 113.11 % 14.29 % 19.81 % 0.72 -32.0…" at bounding box center [518, 241] width 902 height 46
click at [385, 237] on td "113.11 %" at bounding box center [408, 241] width 131 height 46
drag, startPoint x: 450, startPoint y: 230, endPoint x: 522, endPoint y: 233, distance: 72.5
click at [522, 233] on tr "SPY + [PHONE_NUMBER] week Short Call Spread 113.11 % 14.29 % 19.81 % 0.72 -32.0…" at bounding box center [518, 241] width 902 height 46
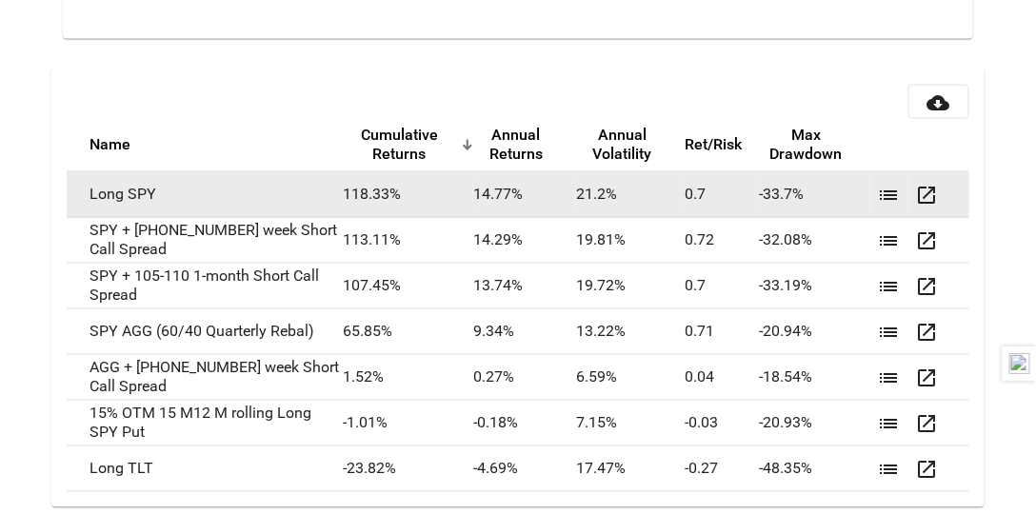
drag, startPoint x: 452, startPoint y: 180, endPoint x: 504, endPoint y: 184, distance: 52.5
click at [504, 184] on tr "Long SPY 118.33 % 14.77 % 21.2 % 0.7 -33.7 % list open_in_new" at bounding box center [518, 195] width 902 height 46
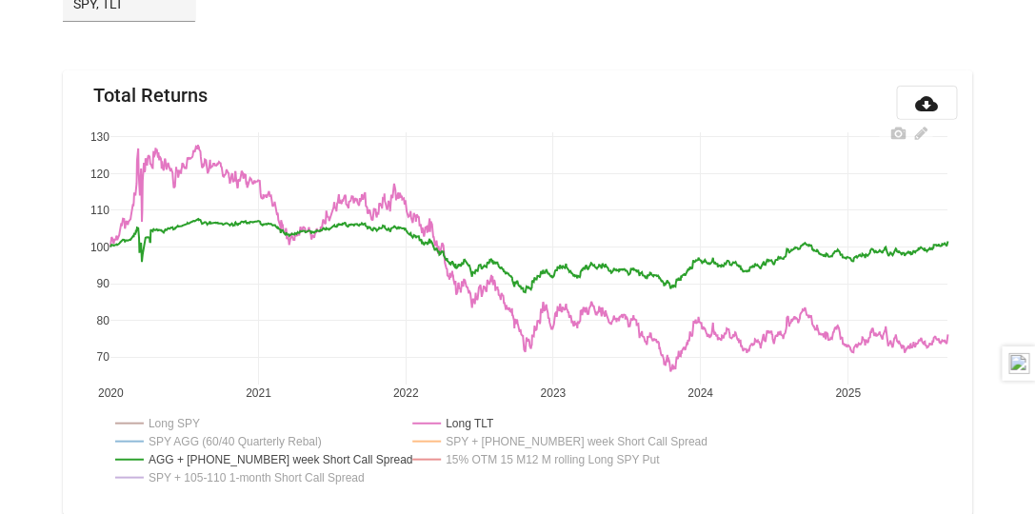
scroll to position [163, 0]
